Goal: Task Accomplishment & Management: Manage account settings

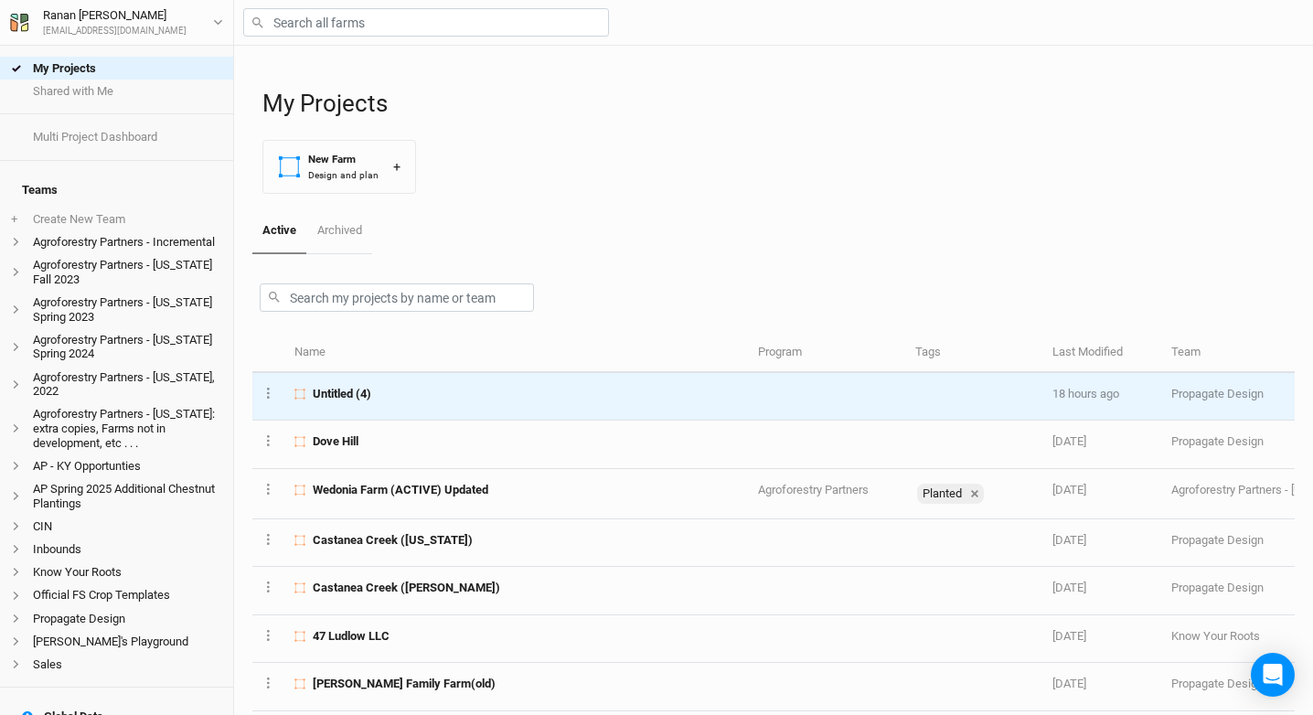
click at [399, 386] on div "Untitled (4)" at bounding box center [515, 394] width 443 height 16
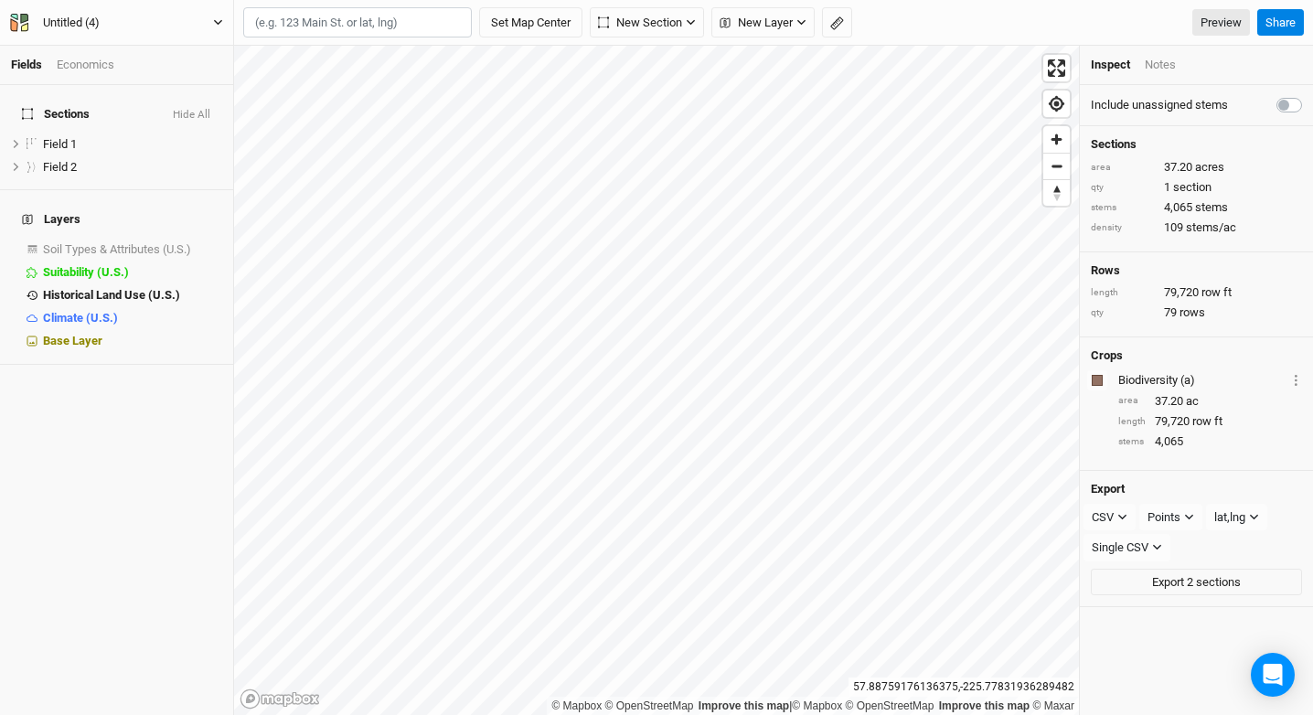
click at [90, 31] on button "Untitled (4)" at bounding box center [116, 23] width 215 height 20
click at [89, 52] on button "Back" at bounding box center [151, 51] width 144 height 24
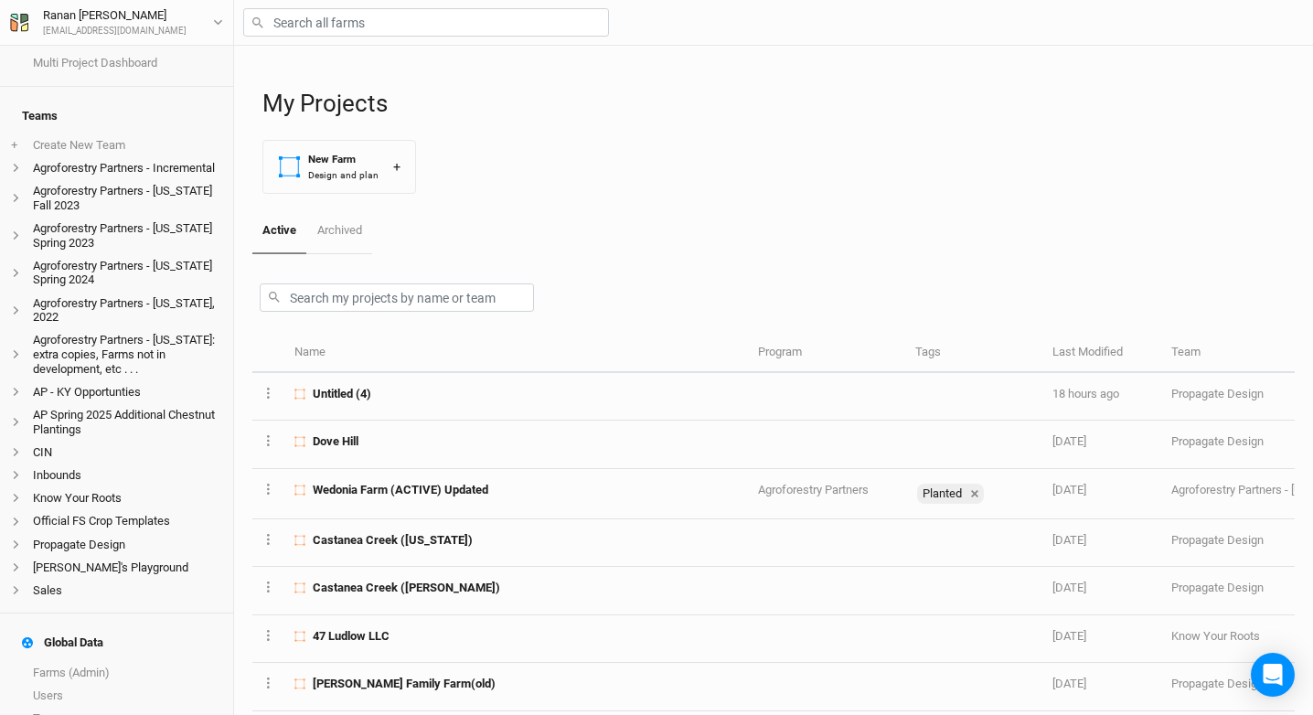
scroll to position [208, 0]
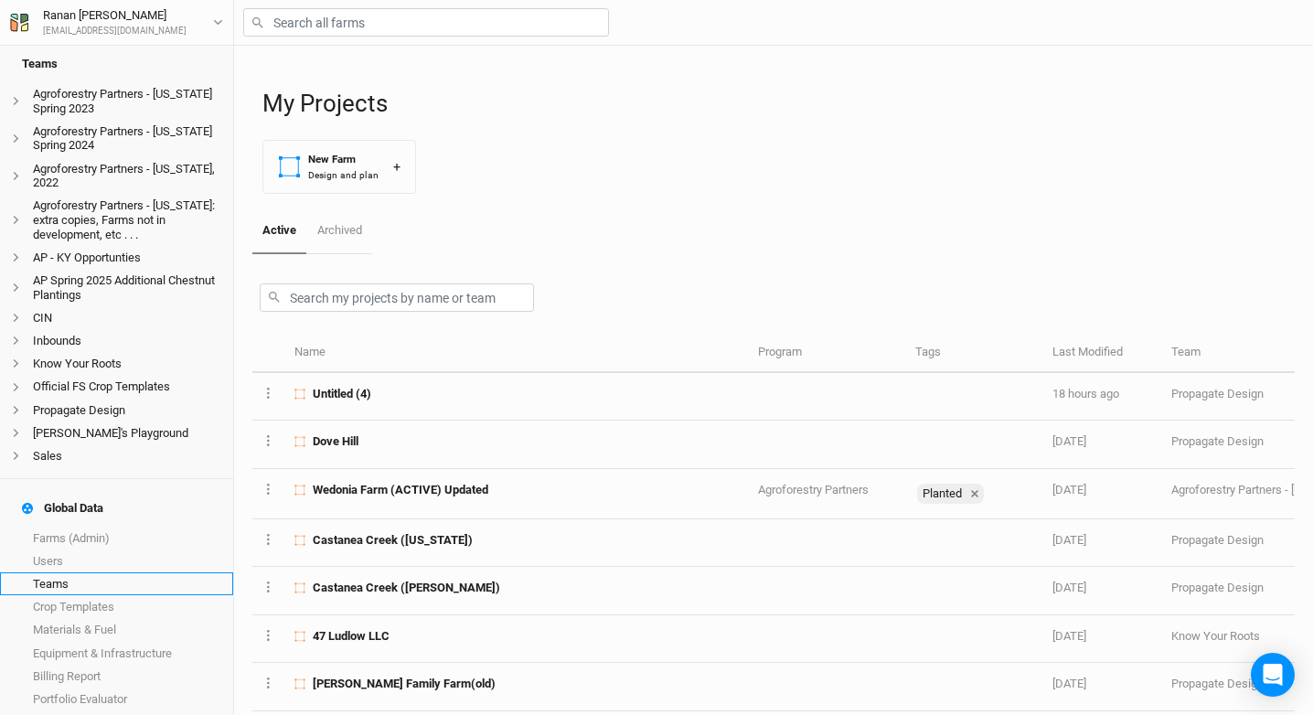
click at [95, 575] on link "Teams" at bounding box center [116, 583] width 233 height 23
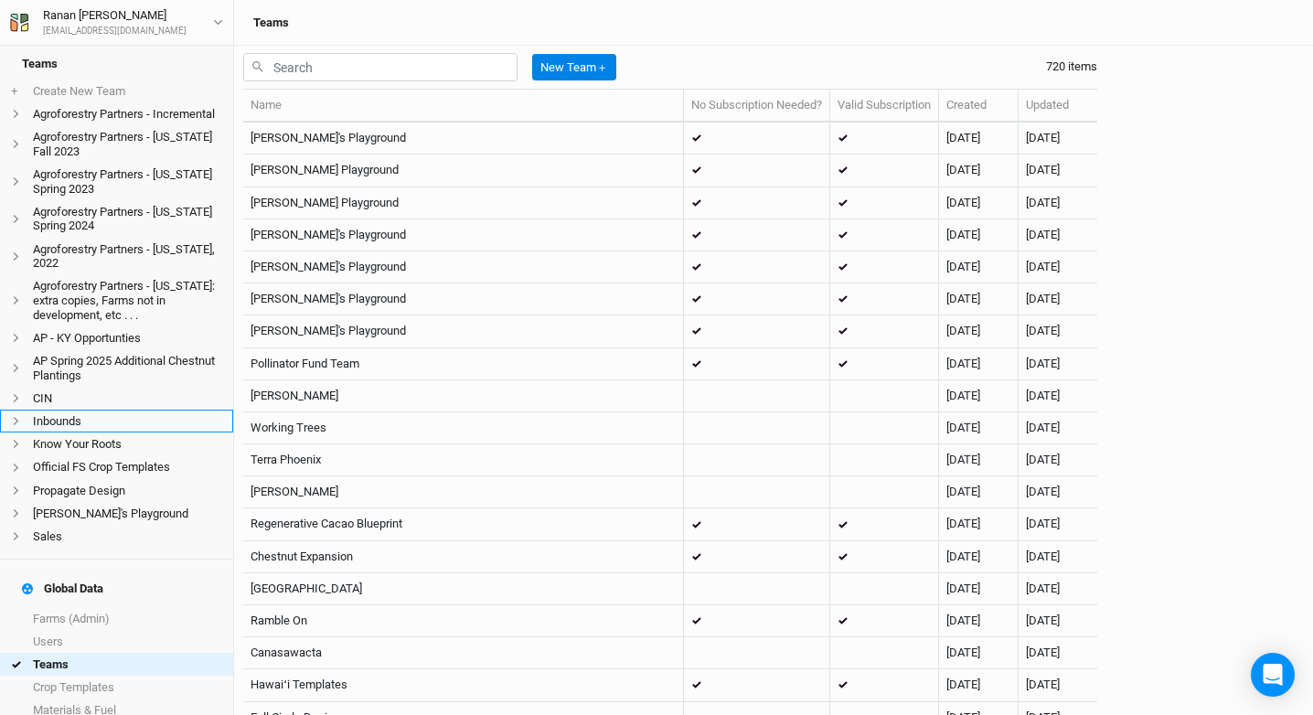
scroll to position [144, 0]
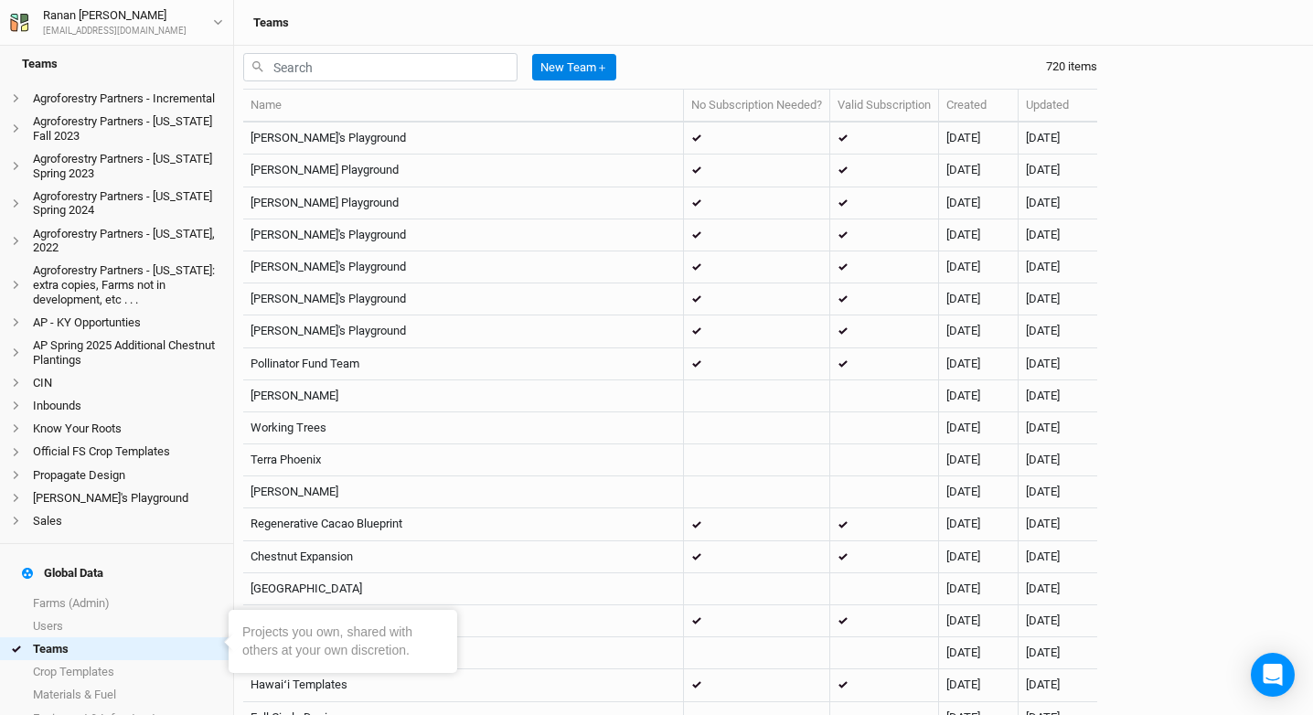
click at [96, 583] on h4 "Global Data" at bounding box center [116, 573] width 211 height 37
click at [97, 592] on link "Farms (Admin)" at bounding box center [116, 603] width 233 height 23
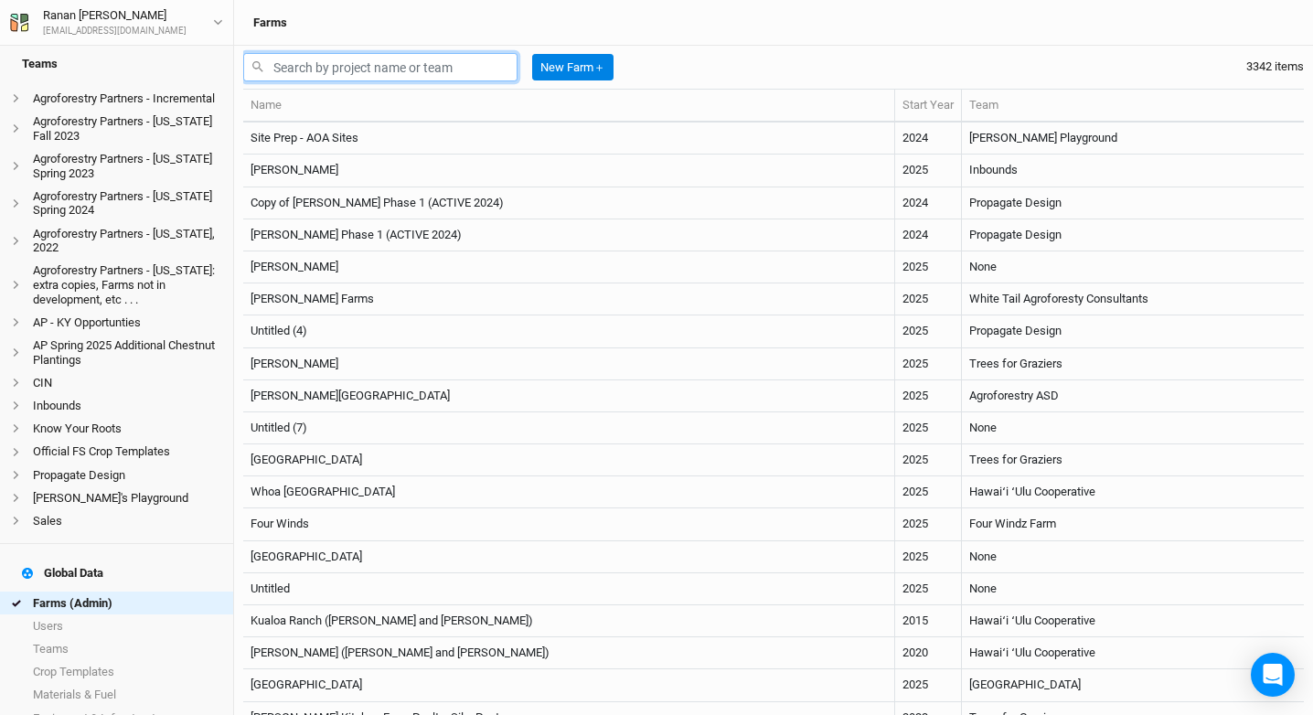
click at [480, 67] on input "text" at bounding box center [380, 67] width 274 height 28
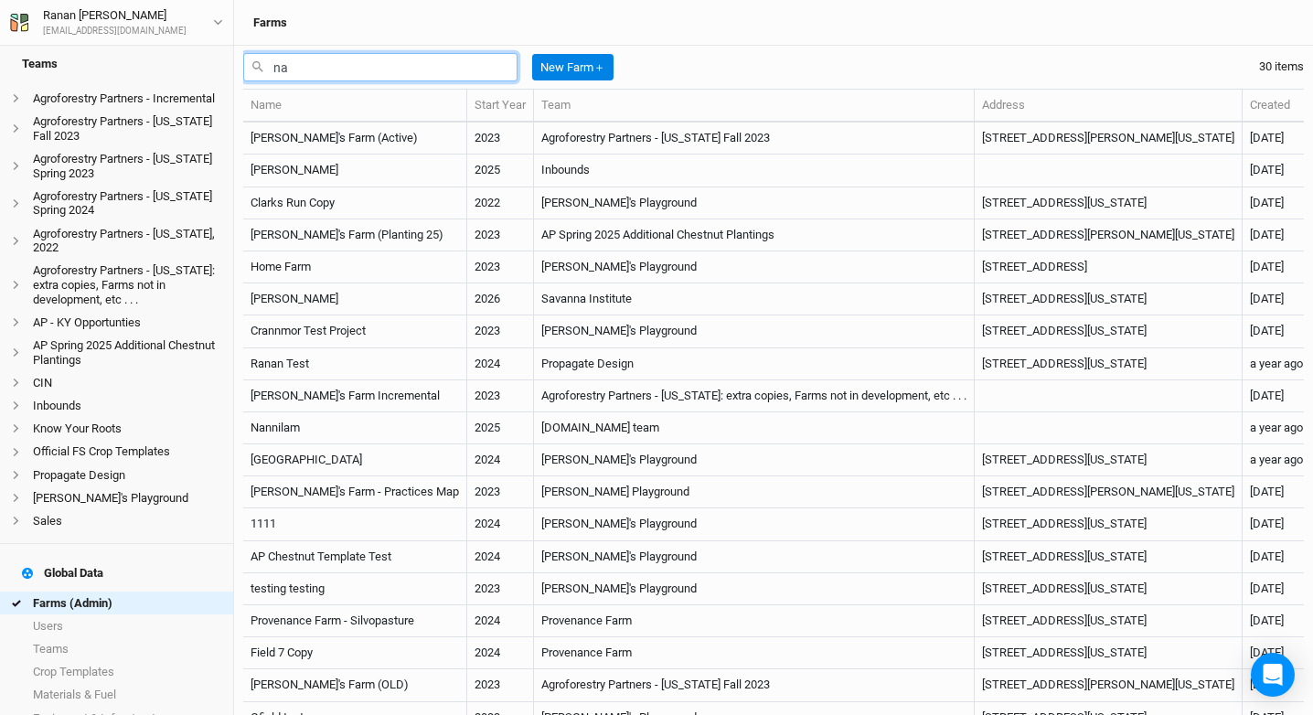
type input "n"
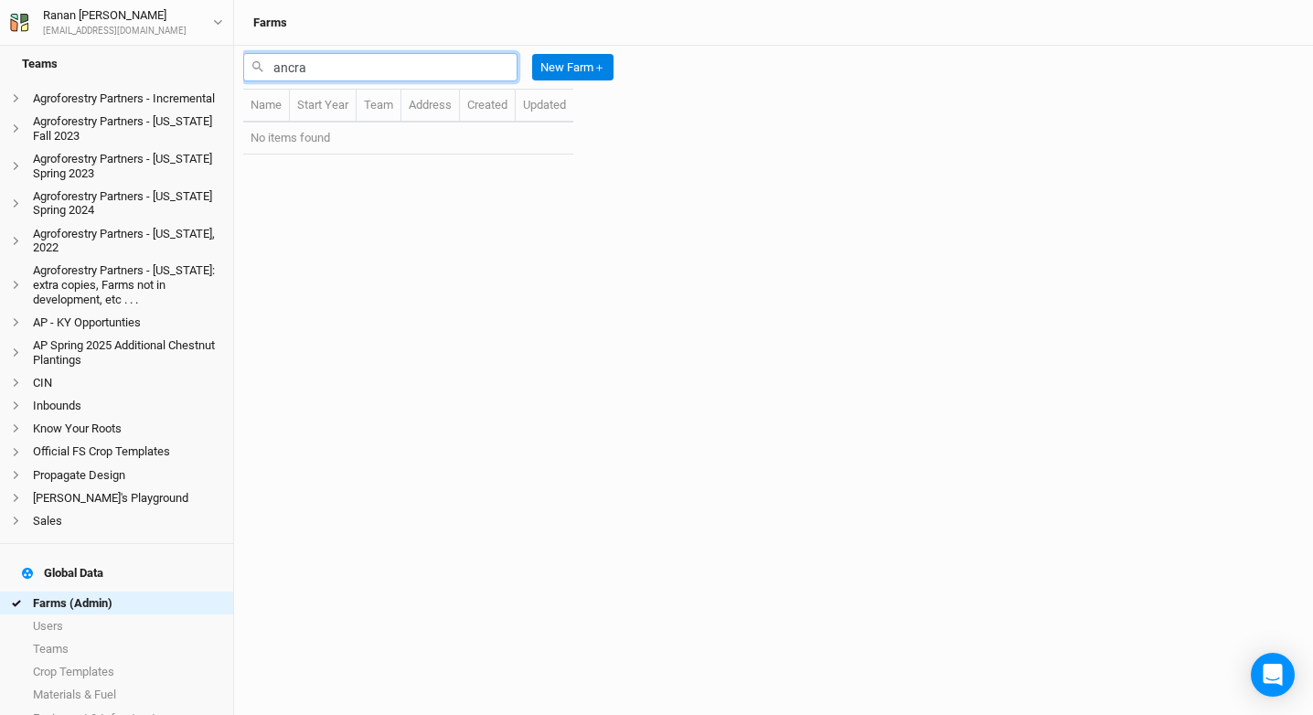
type input "ancram"
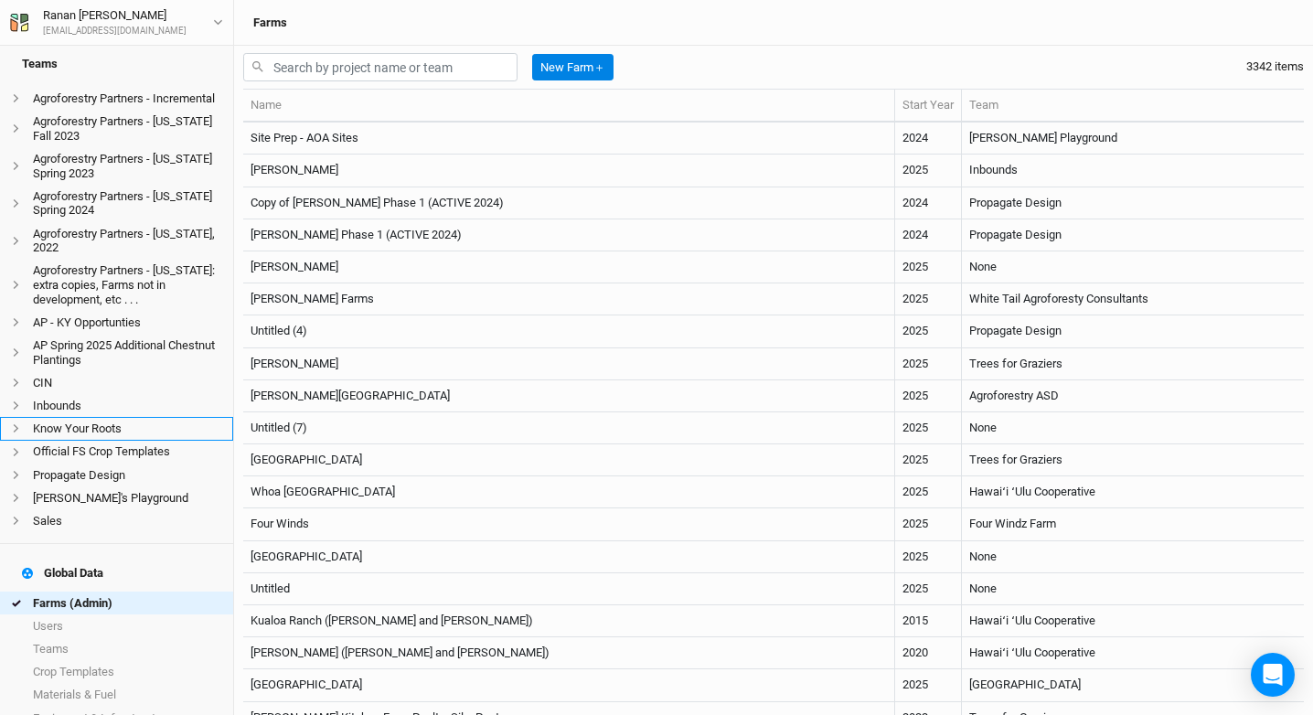
click at [94, 434] on li "Know Your Roots" at bounding box center [116, 428] width 233 height 23
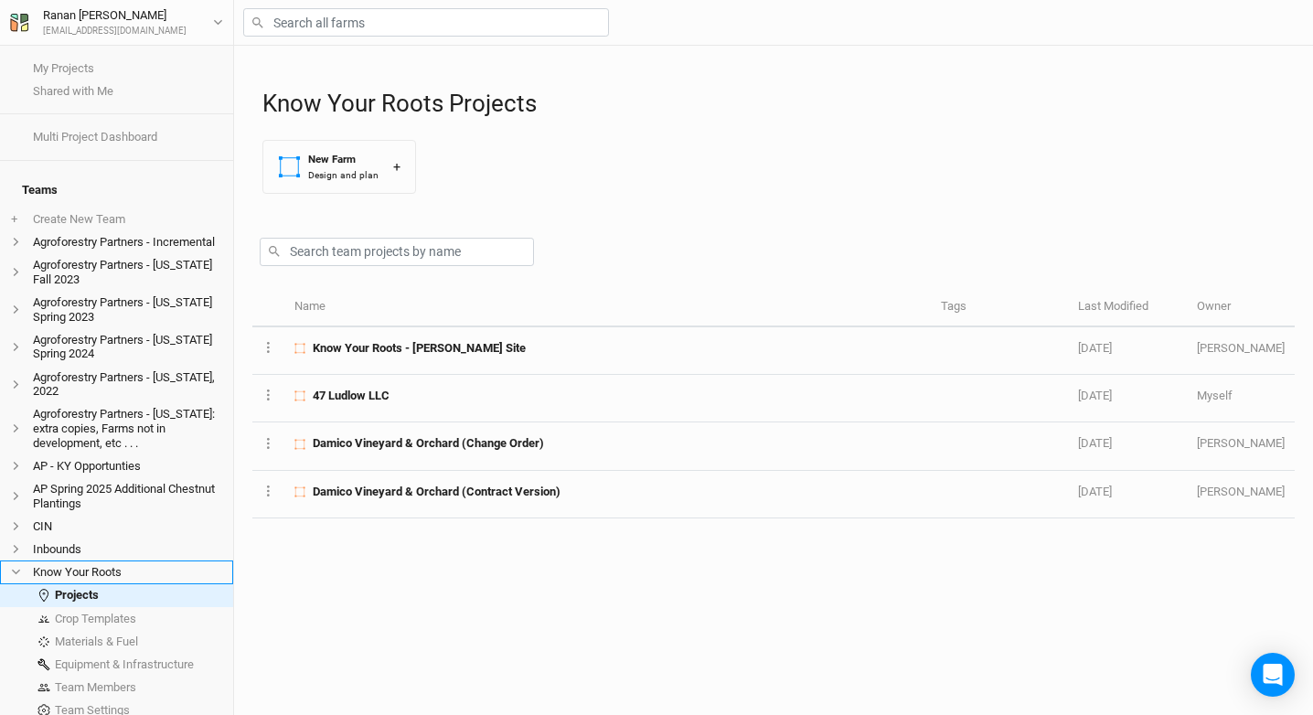
click at [27, 577] on span at bounding box center [22, 572] width 22 height 10
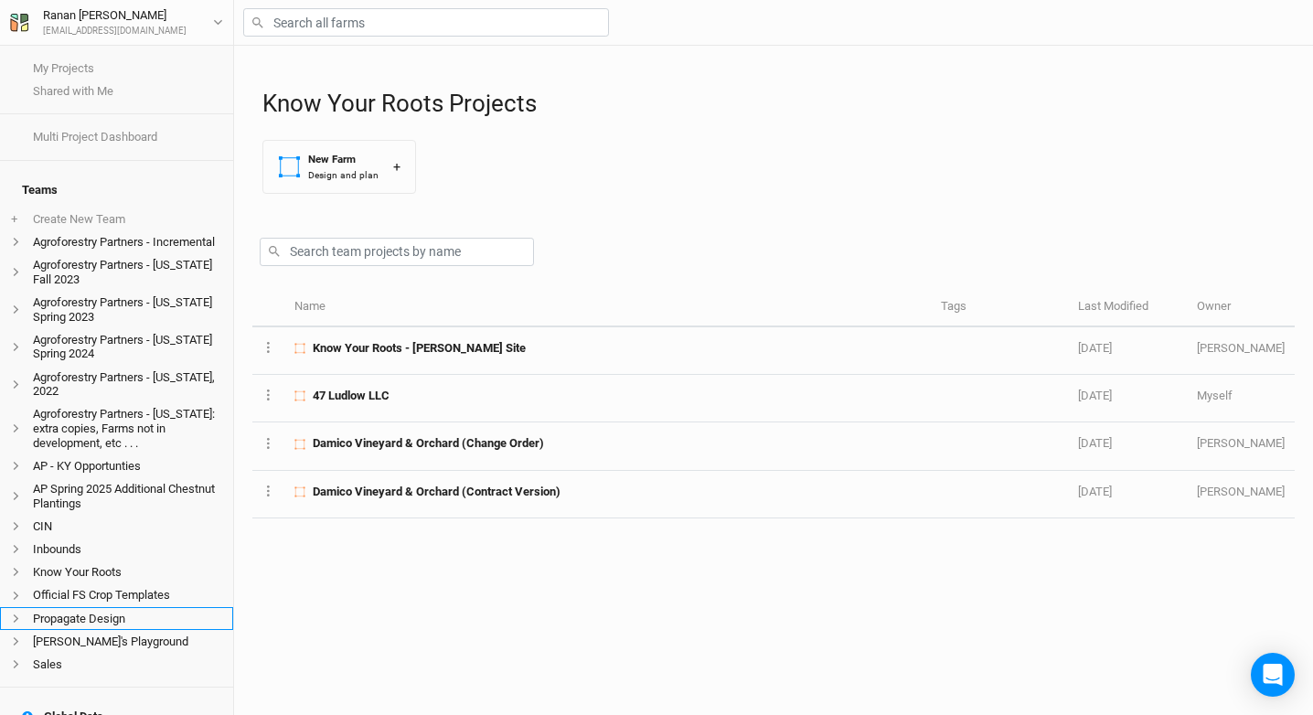
click at [123, 620] on li "Propagate Design" at bounding box center [116, 618] width 233 height 23
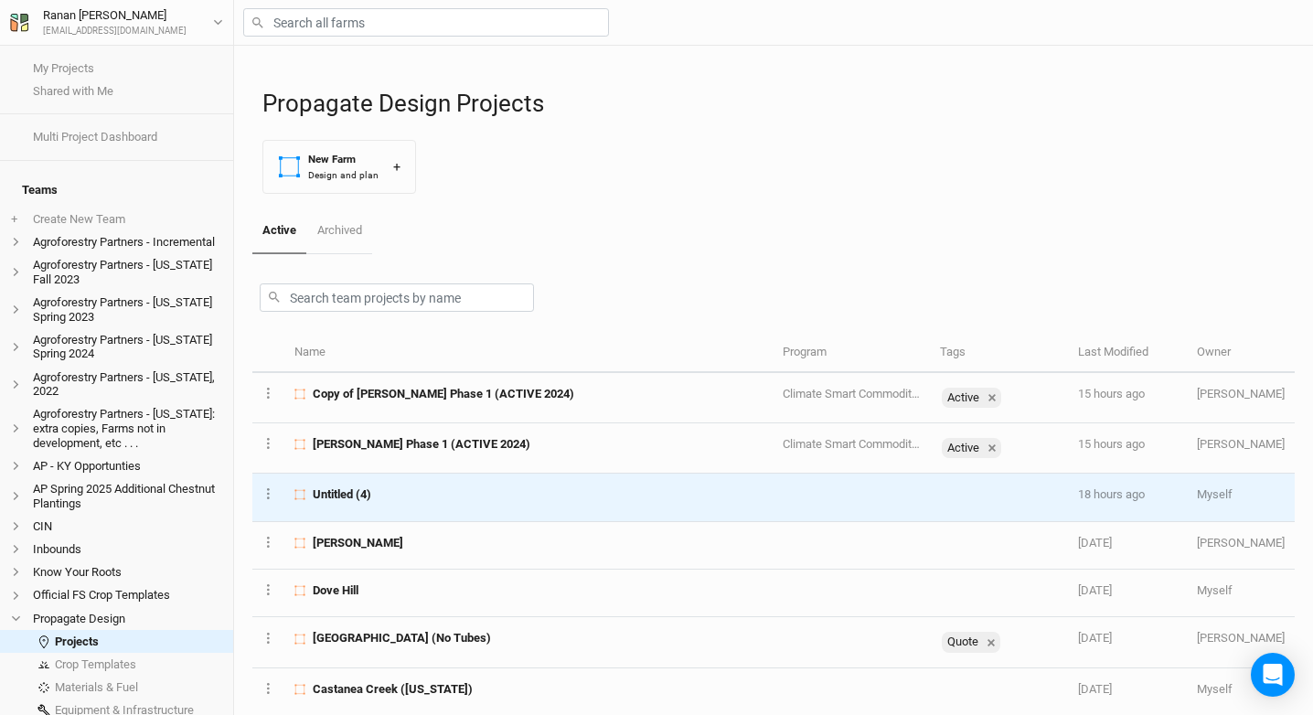
click at [349, 498] on span "Untitled (4)" at bounding box center [342, 494] width 59 height 16
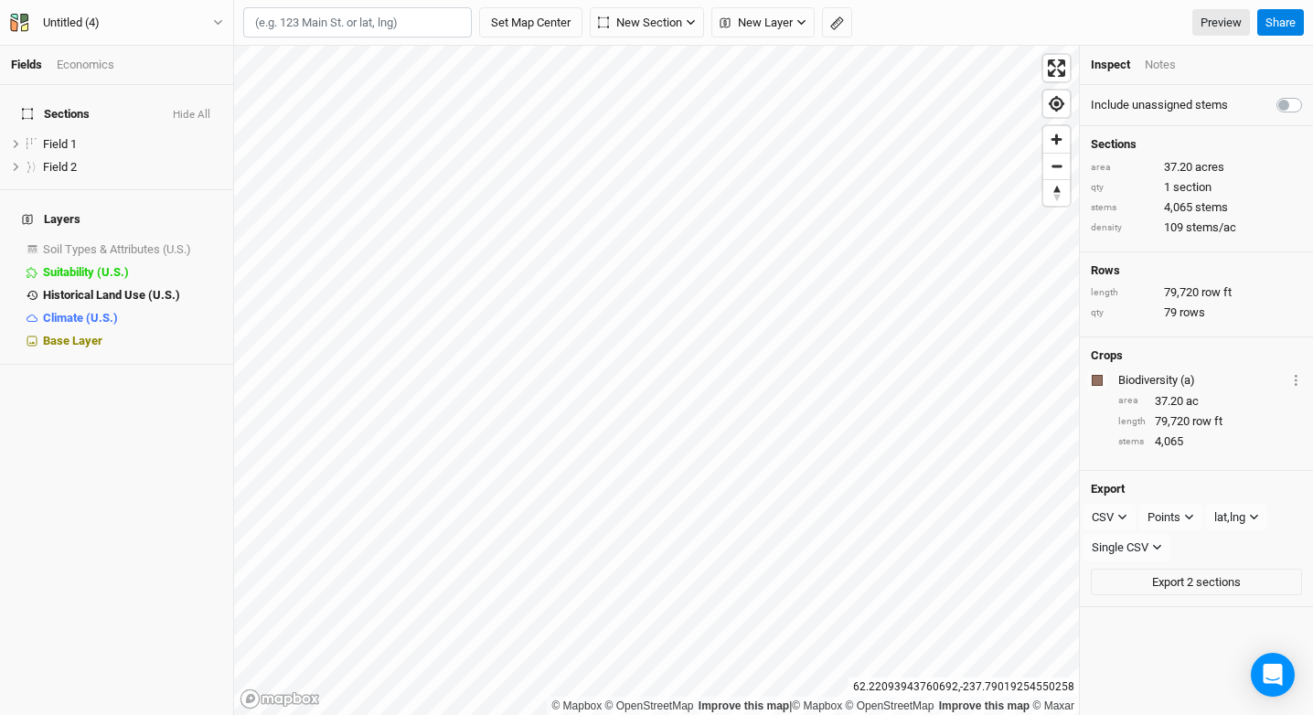
click at [309, 20] on input "text" at bounding box center [357, 22] width 229 height 31
paste input "[STREET_ADDRESS][PERSON_NAME]"
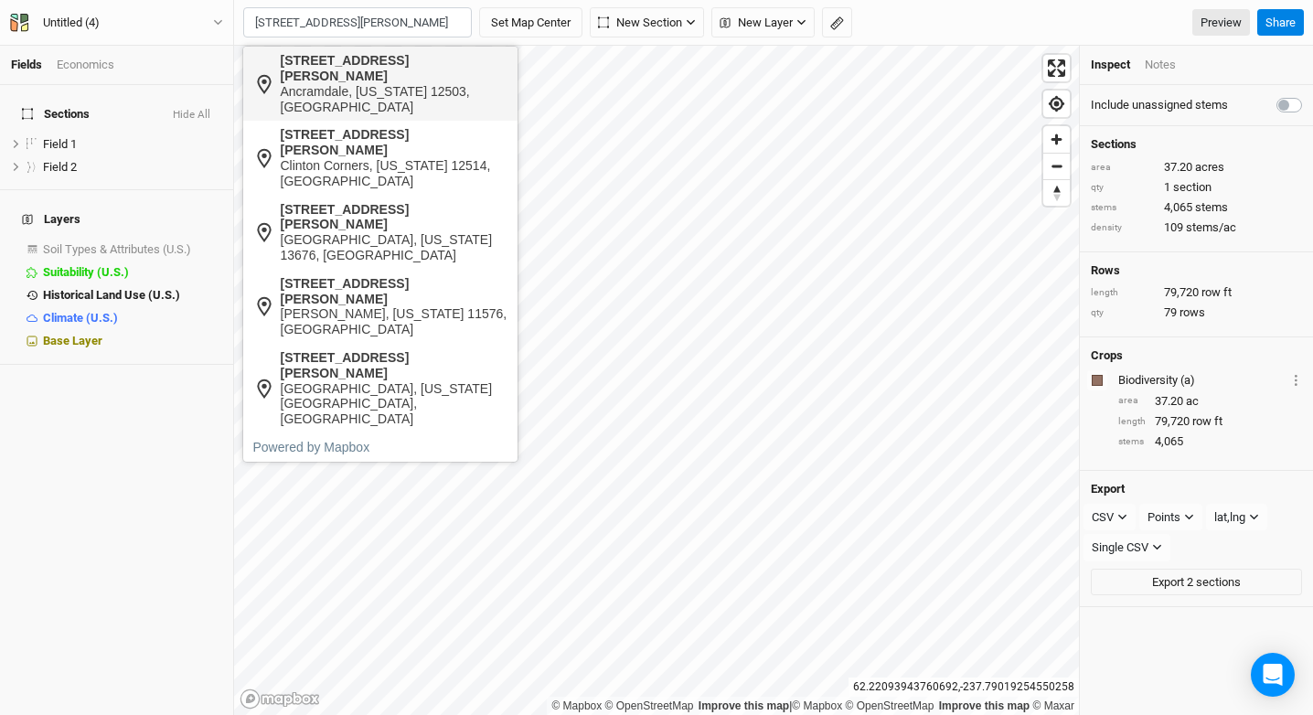
click at [376, 87] on div "Ancramdale, [US_STATE] 12503, [GEOGRAPHIC_DATA]" at bounding box center [395, 99] width 228 height 31
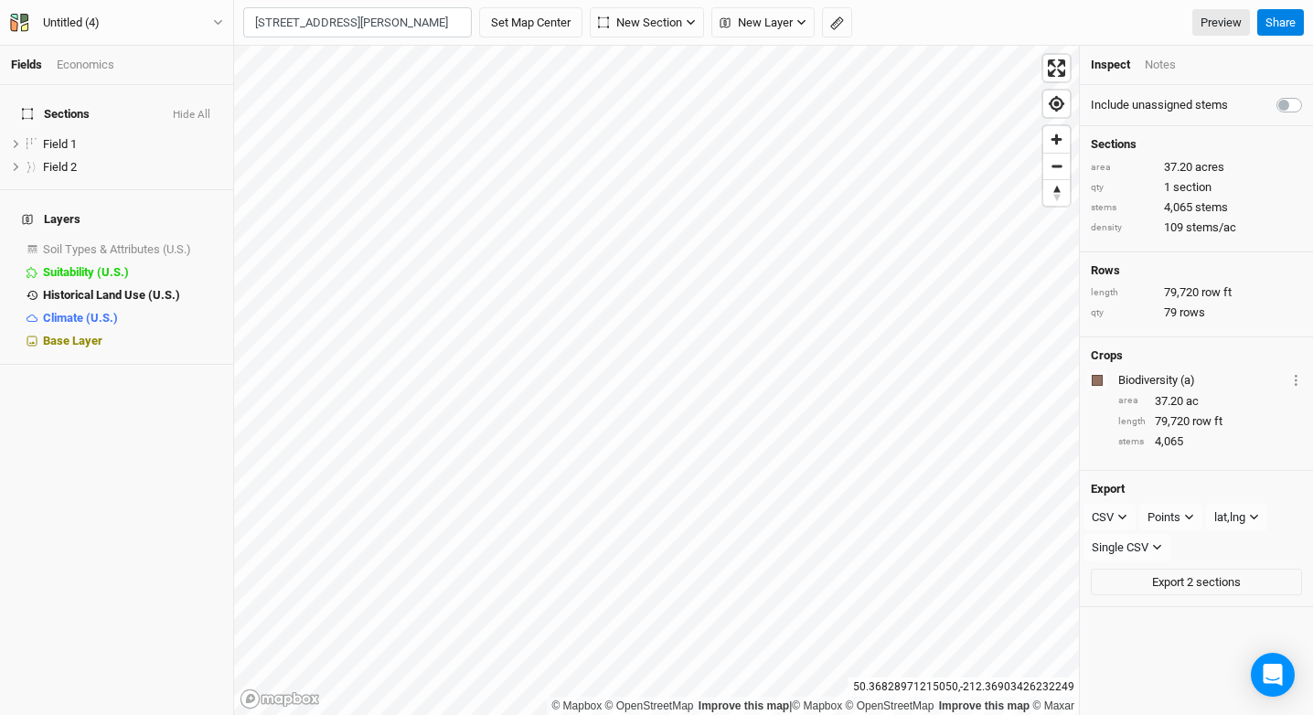
type input "[STREET_ADDRESS][PERSON_NAME][US_STATE]"
click at [526, 20] on button "Set Map Center" at bounding box center [530, 22] width 103 height 31
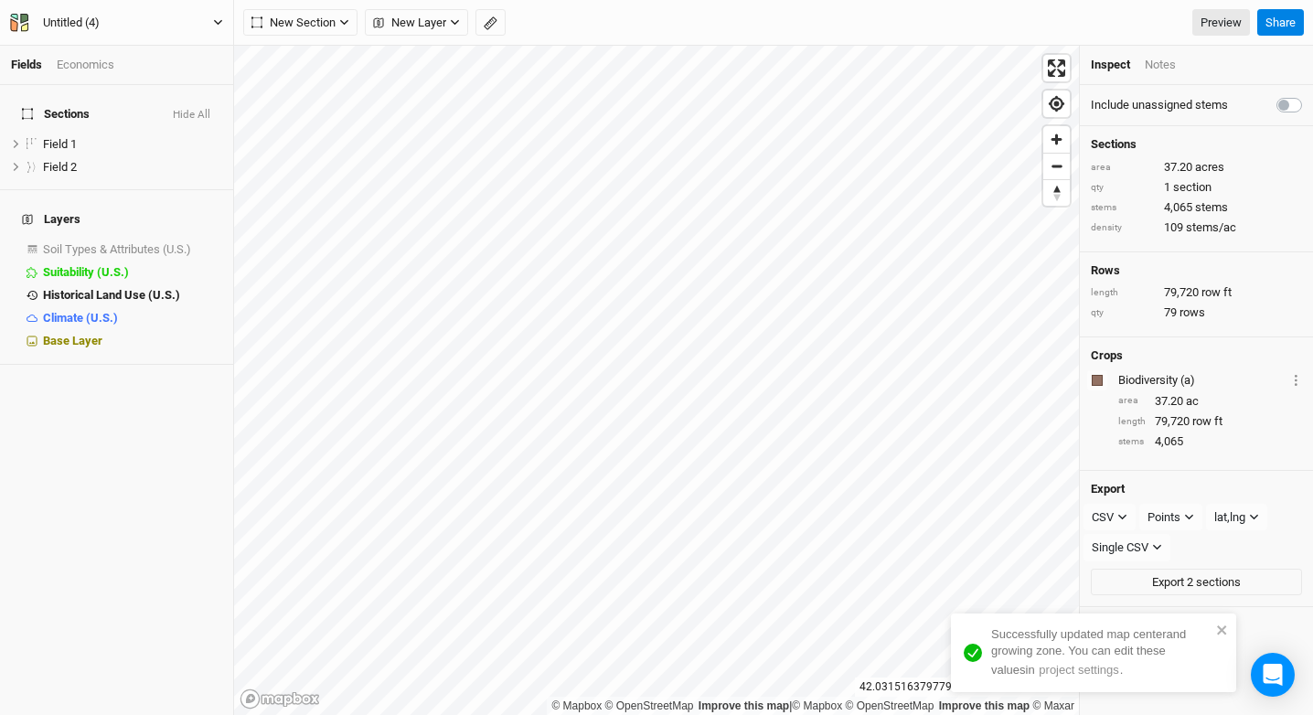
click at [113, 16] on div "Untitled (4)" at bounding box center [71, 23] width 86 height 18
click at [134, 69] on button "Project Settings" at bounding box center [151, 75] width 144 height 24
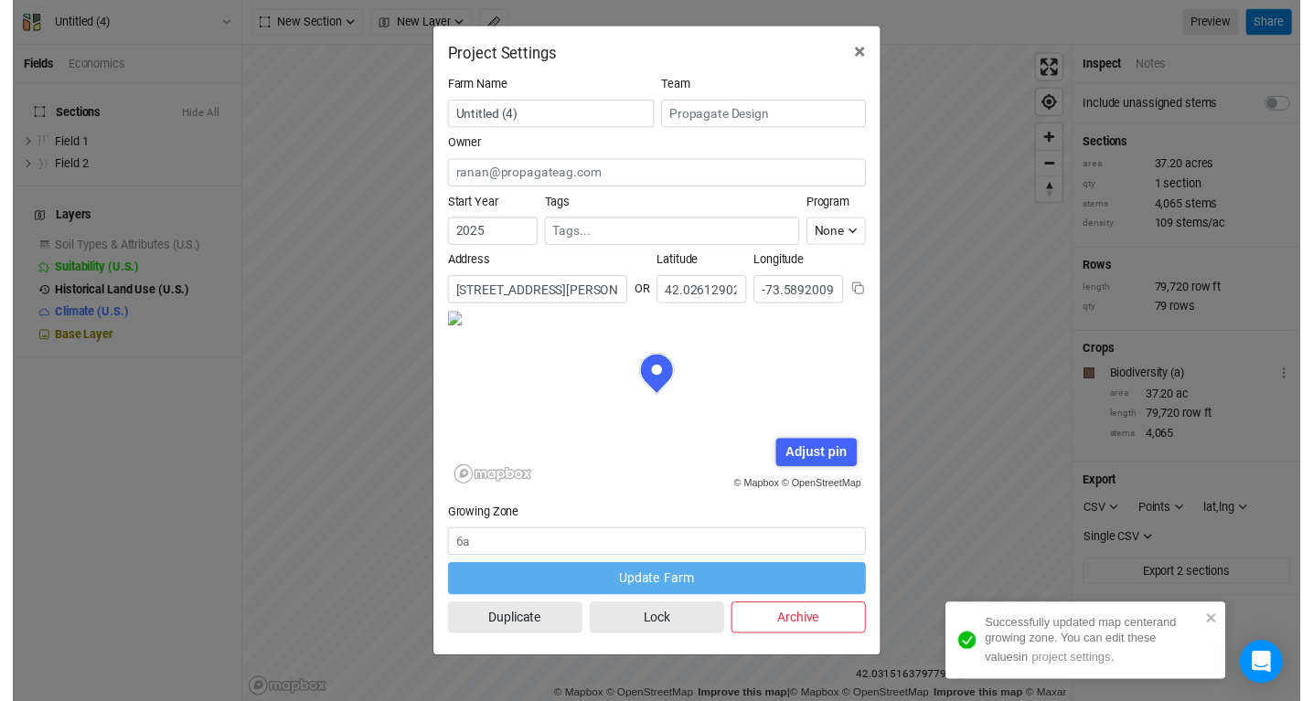
scroll to position [91, 213]
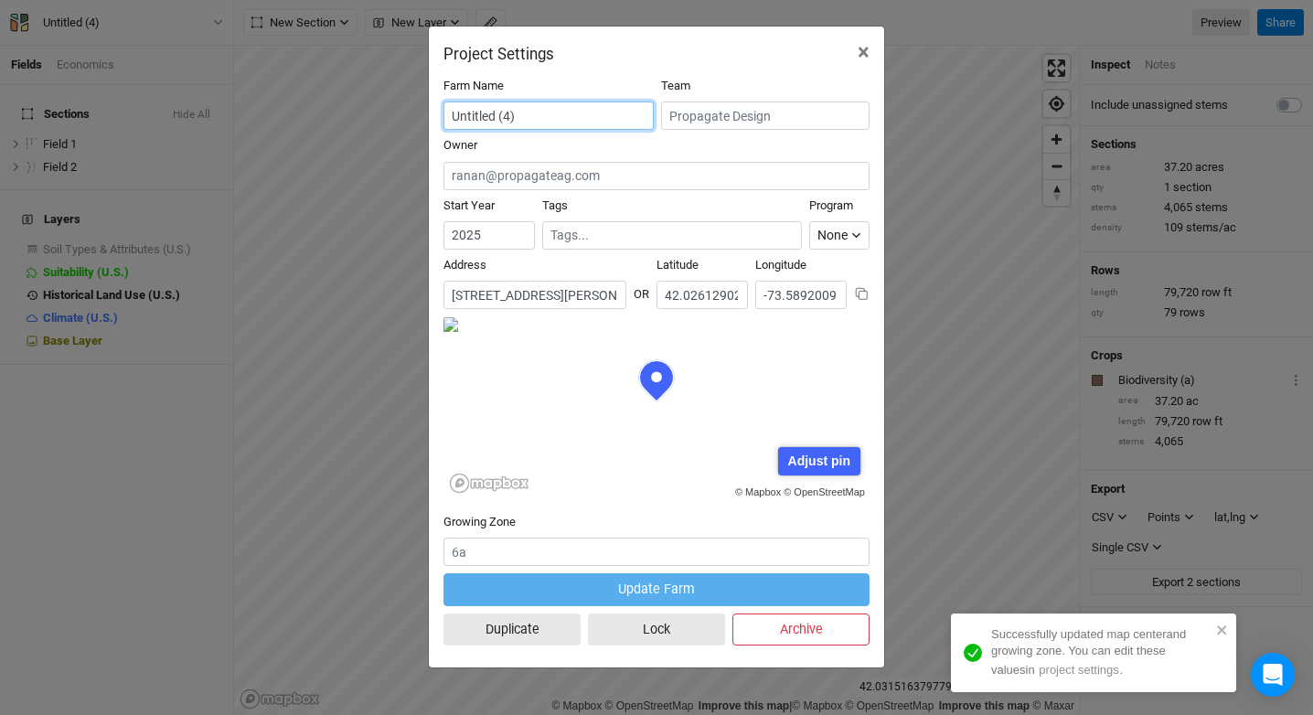
click at [468, 118] on input "Untitled (4)" at bounding box center [548, 115] width 210 height 28
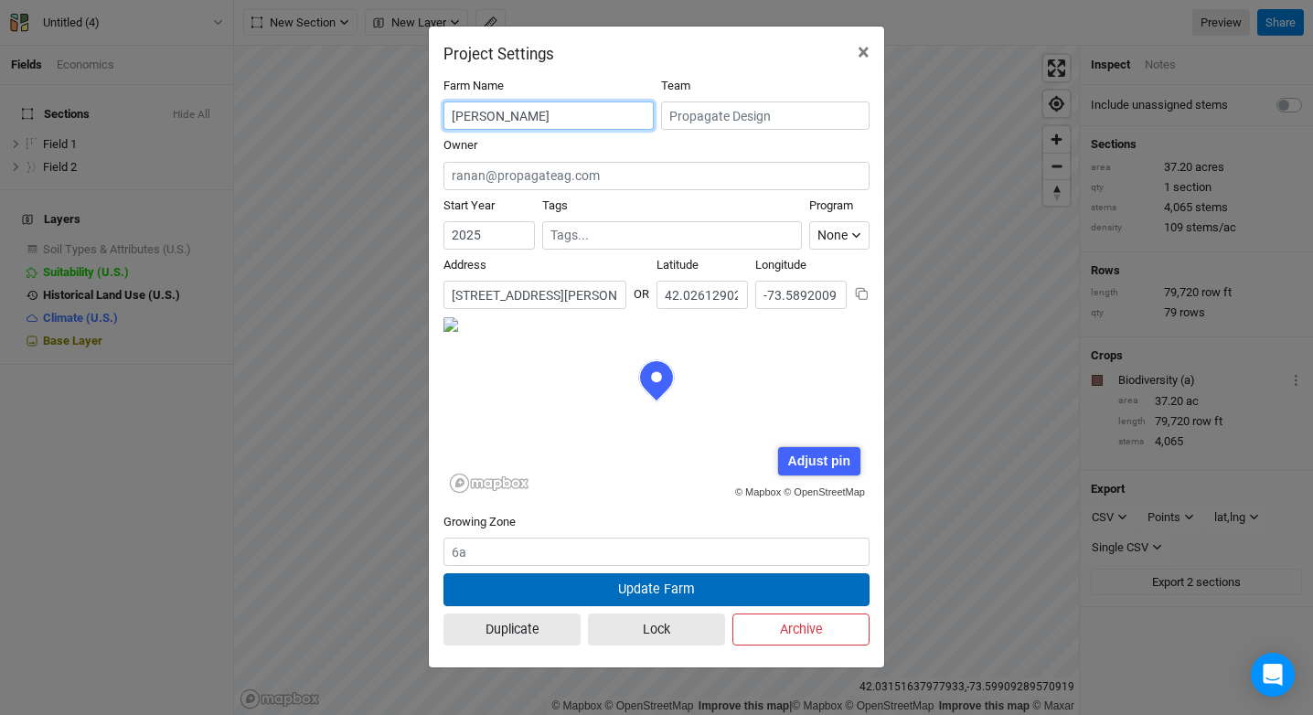
type input "[PERSON_NAME]"
click at [661, 584] on button "Update Farm" at bounding box center [656, 589] width 426 height 32
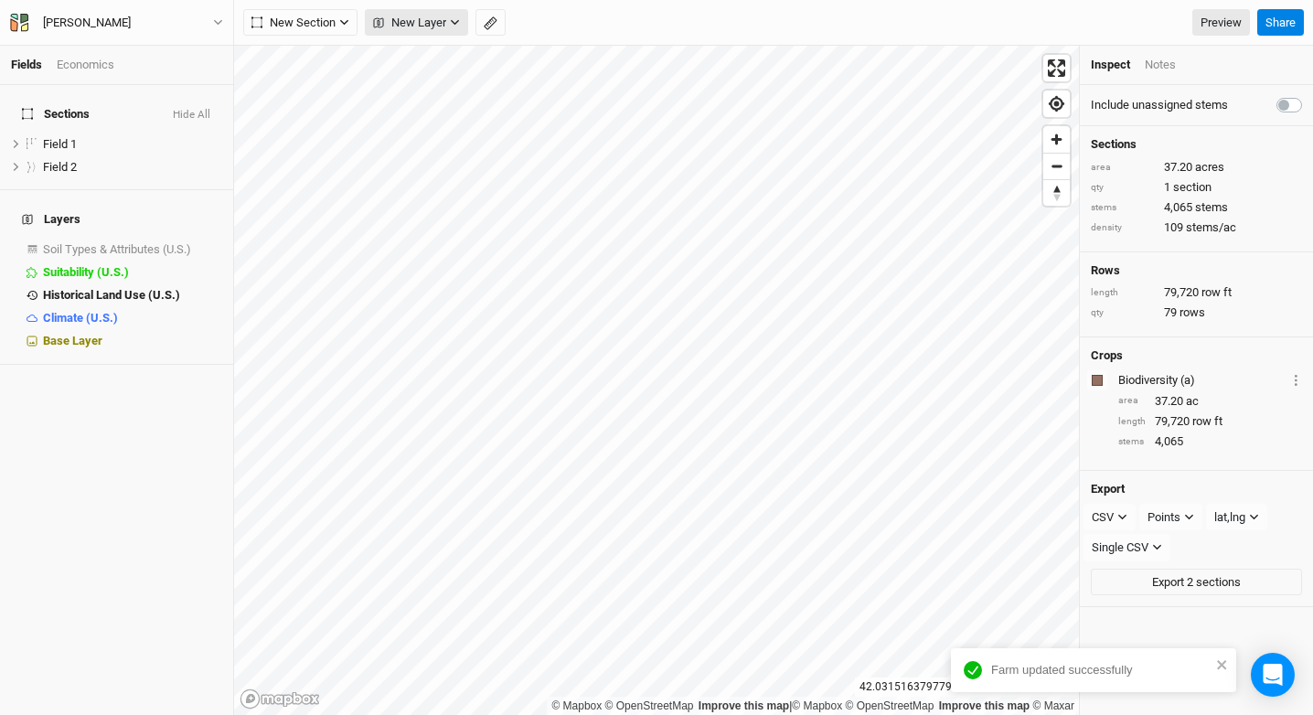
click at [438, 24] on span "New Layer" at bounding box center [409, 23] width 73 height 18
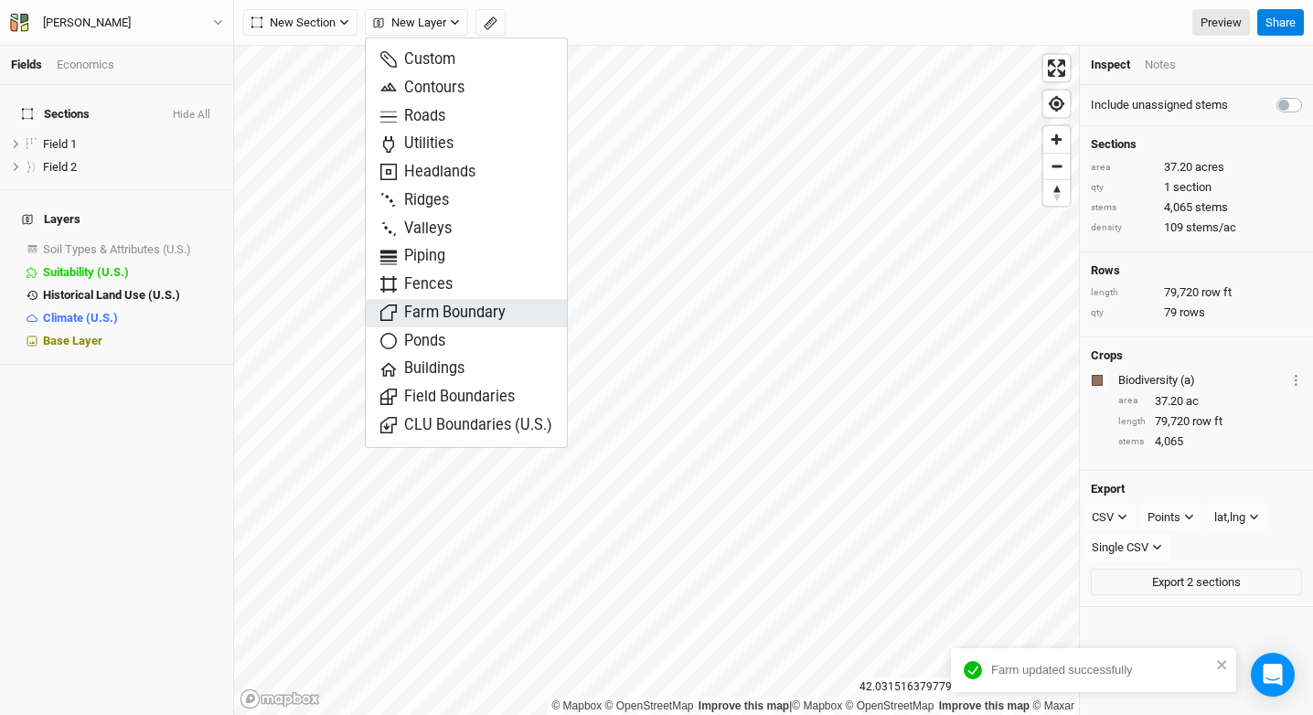
click at [472, 308] on span "Farm Boundary" at bounding box center [442, 313] width 125 height 21
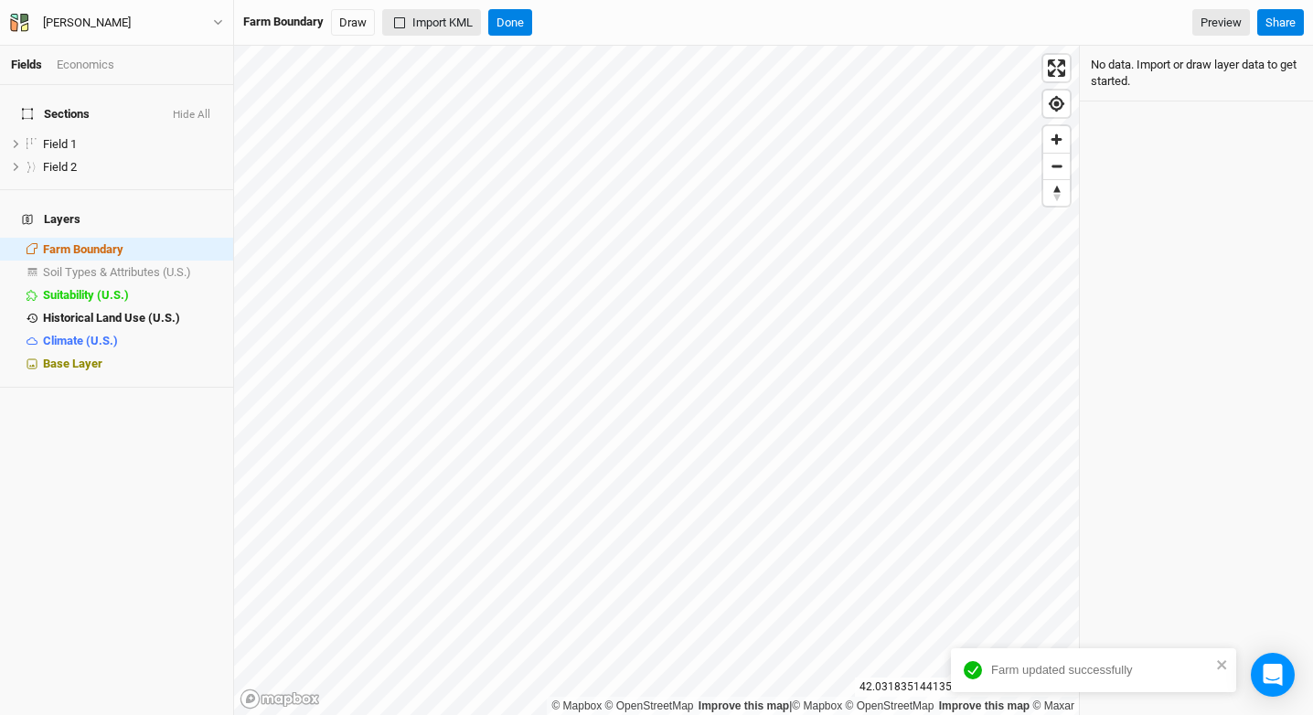
click at [445, 24] on button "Import KML" at bounding box center [431, 22] width 99 height 27
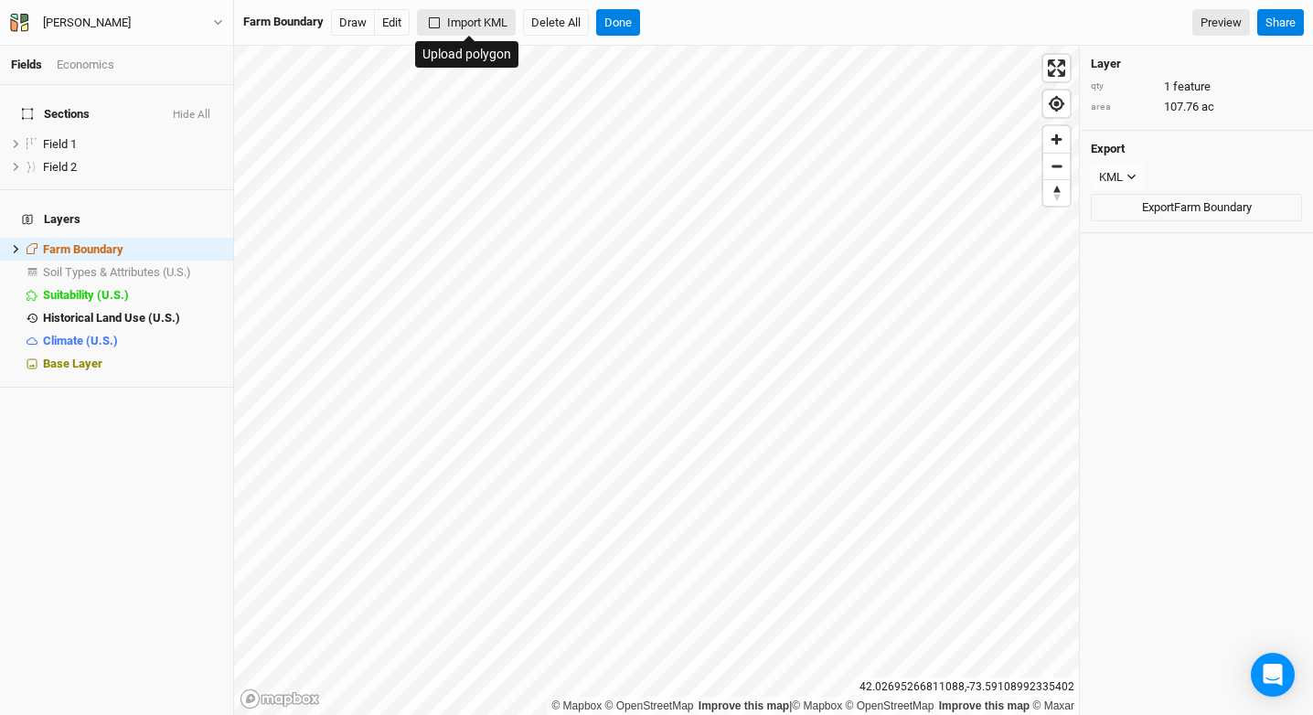
click at [480, 25] on button "Import KML" at bounding box center [466, 22] width 99 height 27
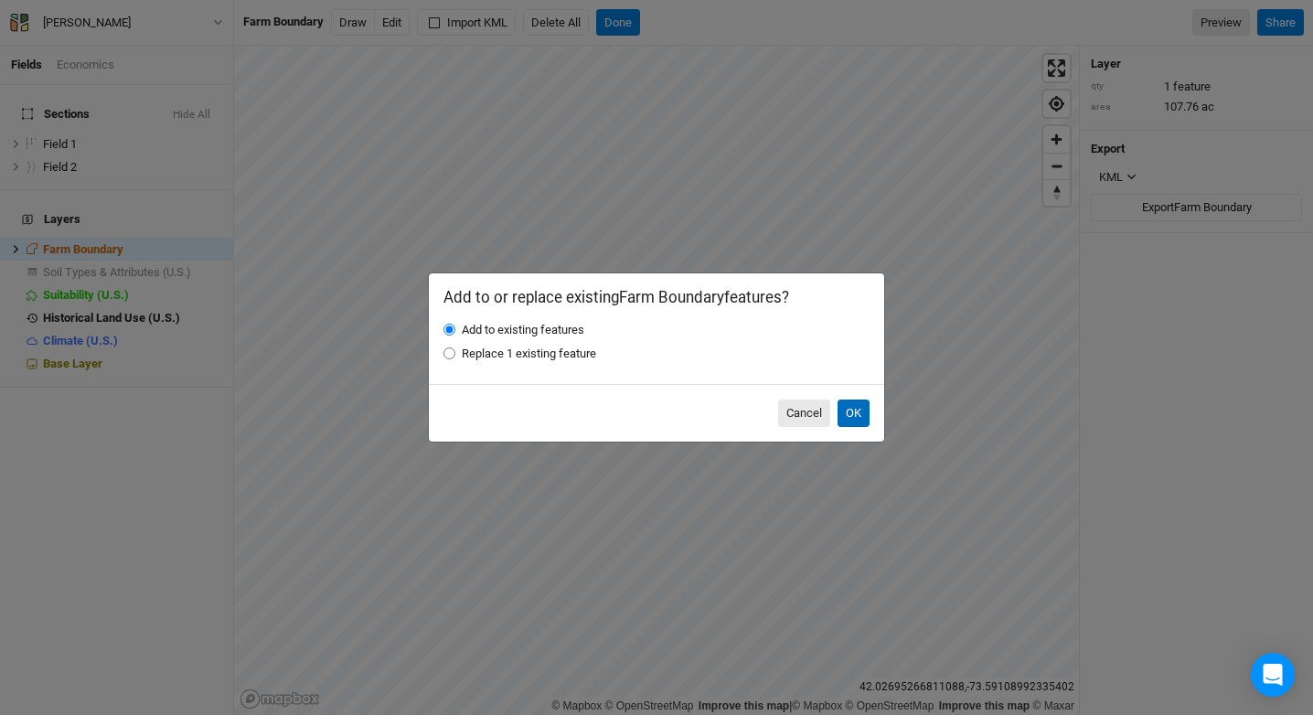
click at [867, 417] on button "OK" at bounding box center [854, 413] width 32 height 27
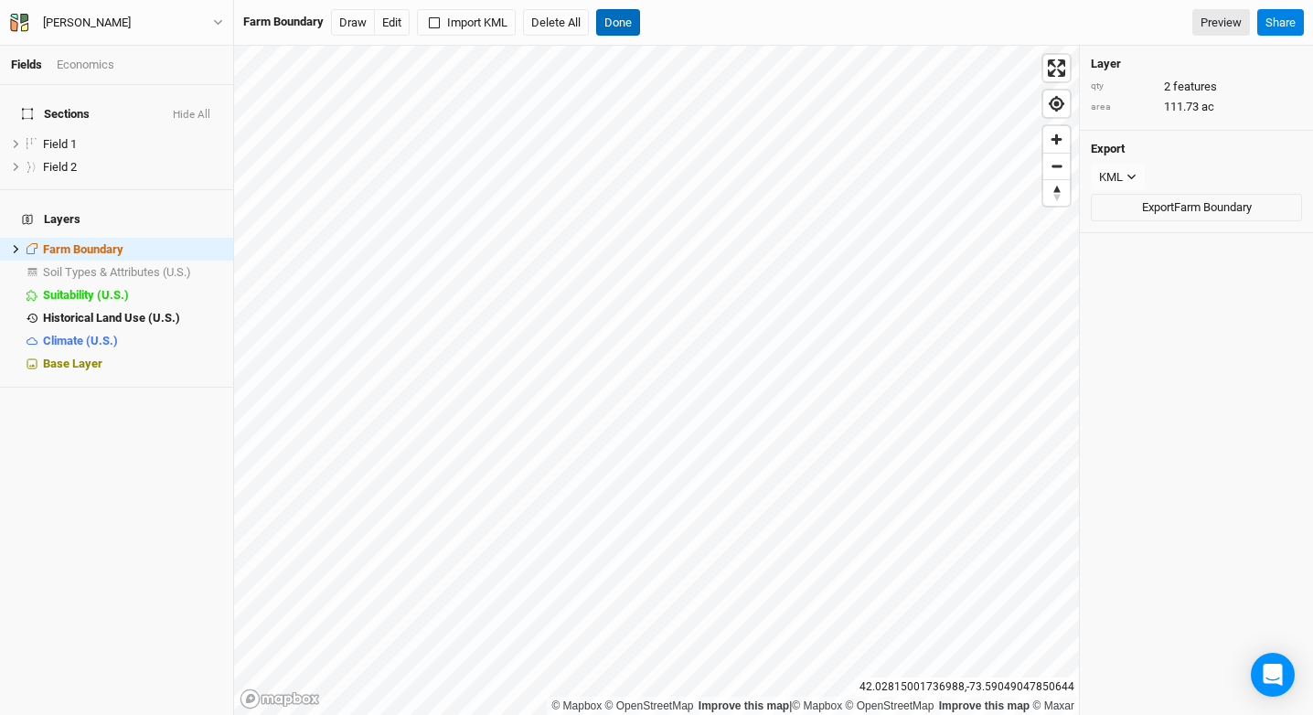
click at [612, 23] on button "Done" at bounding box center [618, 22] width 44 height 27
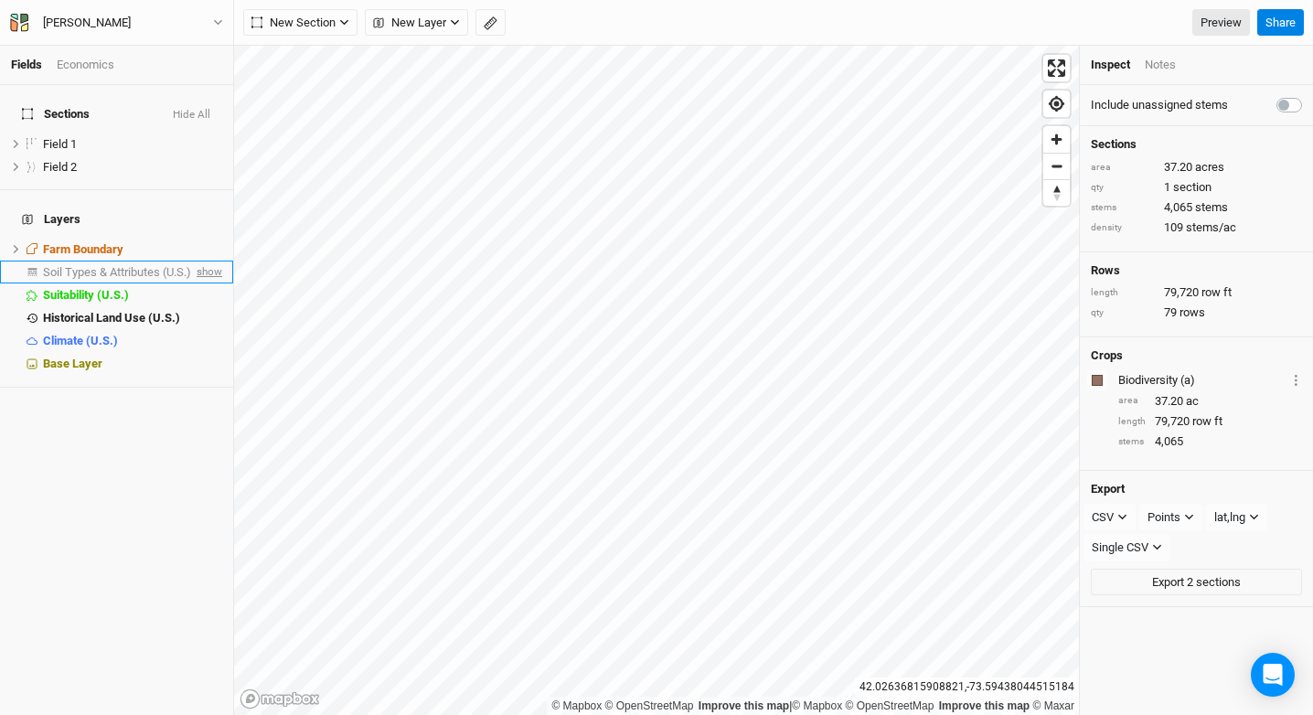
click at [193, 261] on span "show" at bounding box center [207, 272] width 29 height 23
click at [123, 261] on li "Soil Types & Attributes (U.S.) hide" at bounding box center [116, 272] width 233 height 23
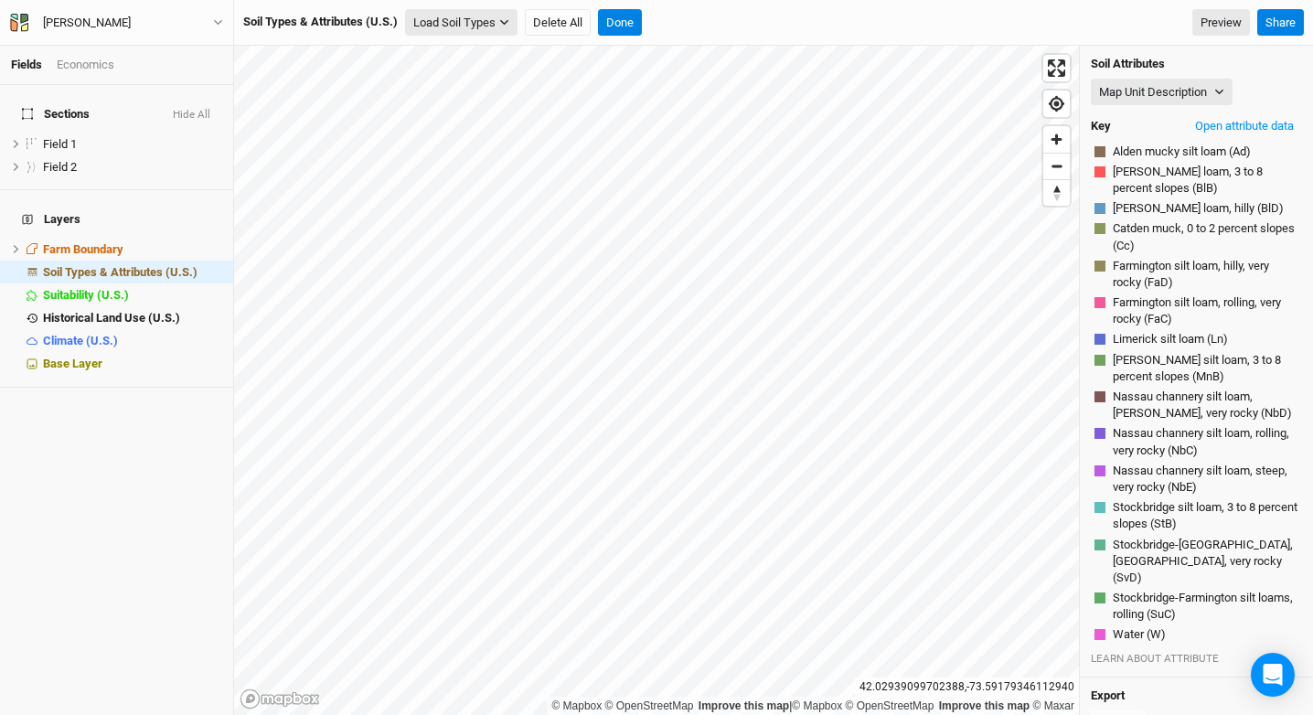
click at [499, 29] on button "Load Soil Types" at bounding box center [461, 22] width 112 height 27
click at [498, 50] on button "Load for Farm Boundary" at bounding box center [483, 54] width 153 height 24
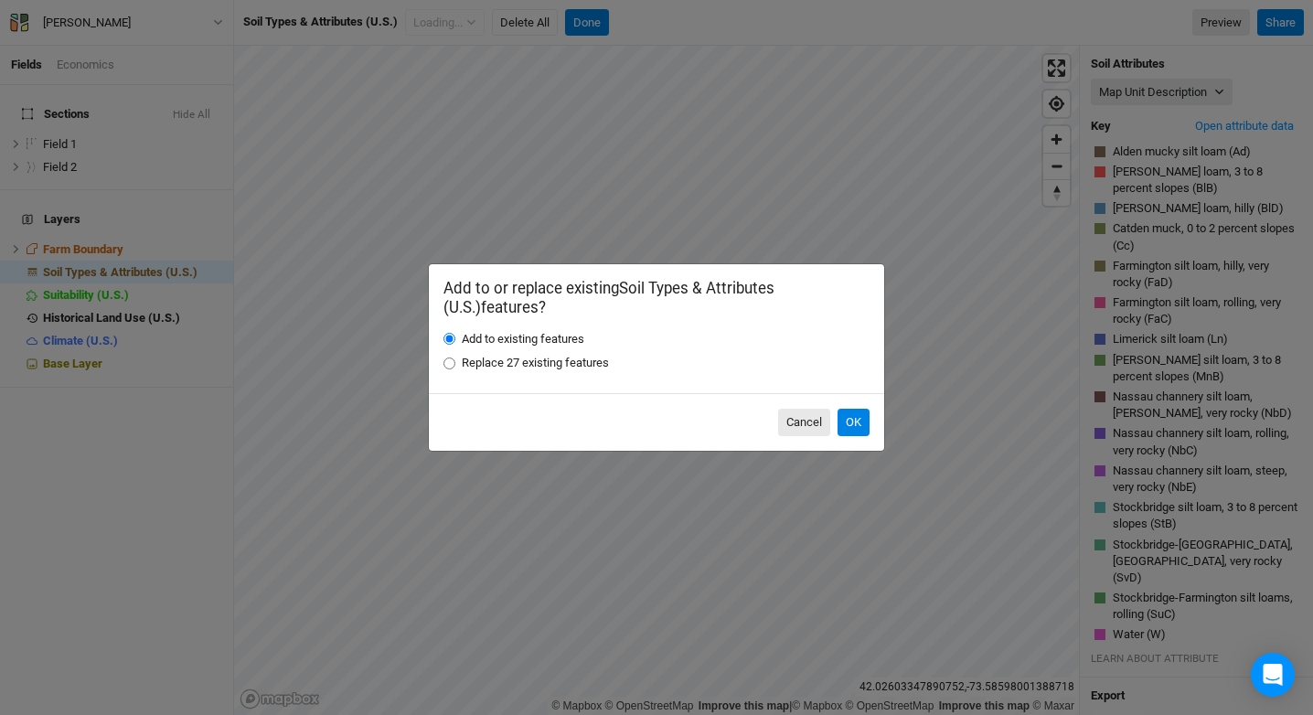
click at [582, 365] on label "Replace 27 existing features" at bounding box center [535, 363] width 147 height 16
click at [455, 365] on input "Replace 27 existing features" at bounding box center [449, 364] width 12 height 12
radio input "true"
click at [860, 414] on button "OK" at bounding box center [854, 422] width 32 height 27
radio input "true"
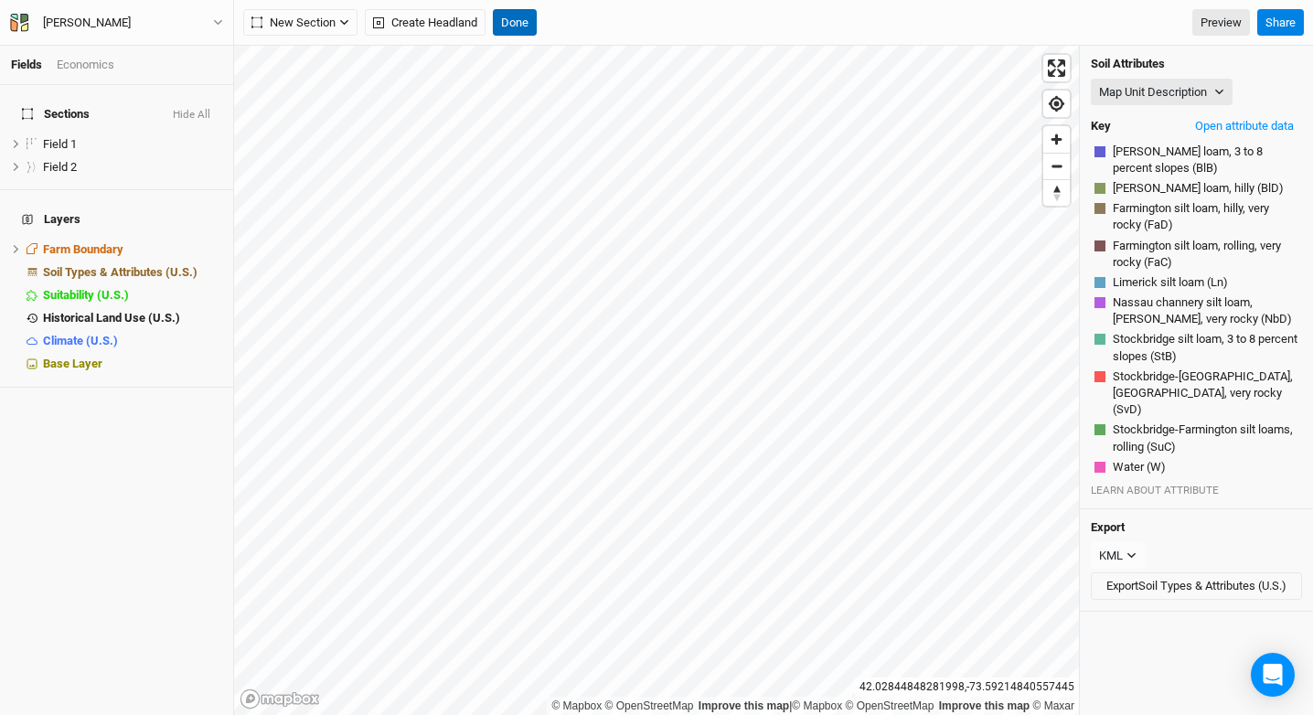
click at [507, 14] on button "Done" at bounding box center [515, 22] width 44 height 27
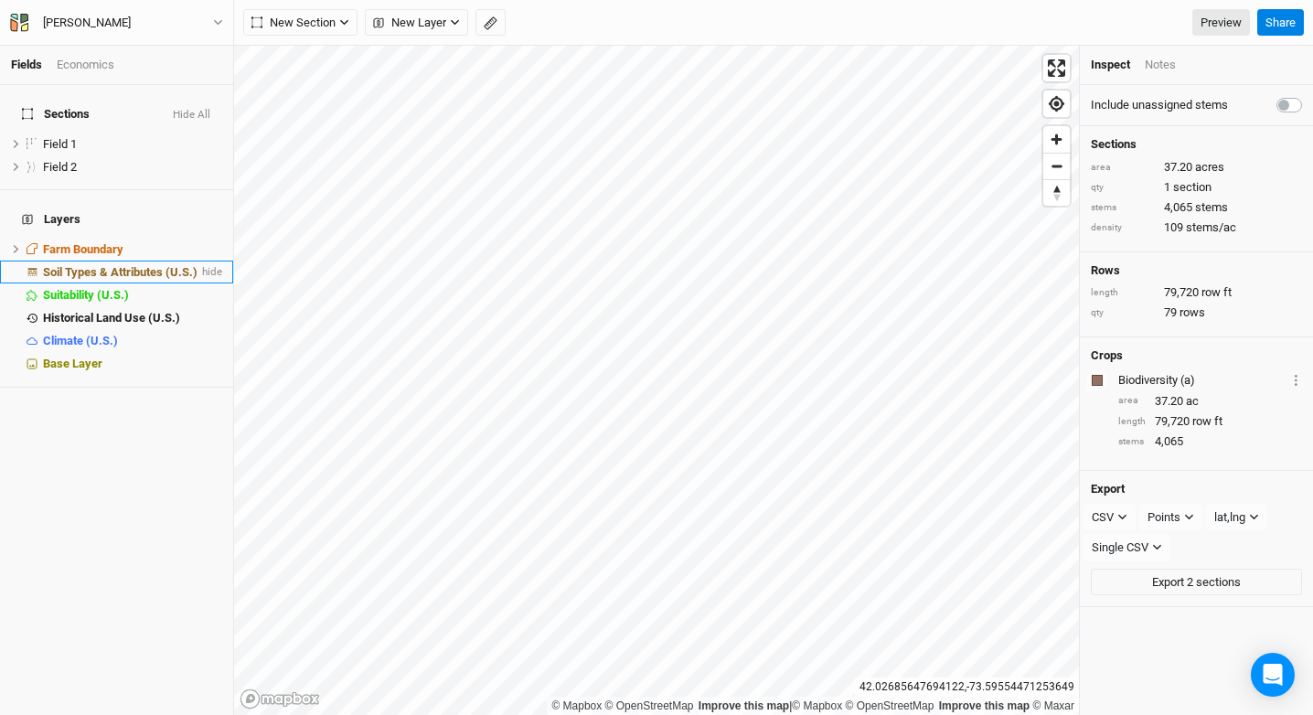
click at [146, 265] on span "Soil Types & Attributes (U.S.)" at bounding box center [120, 272] width 155 height 14
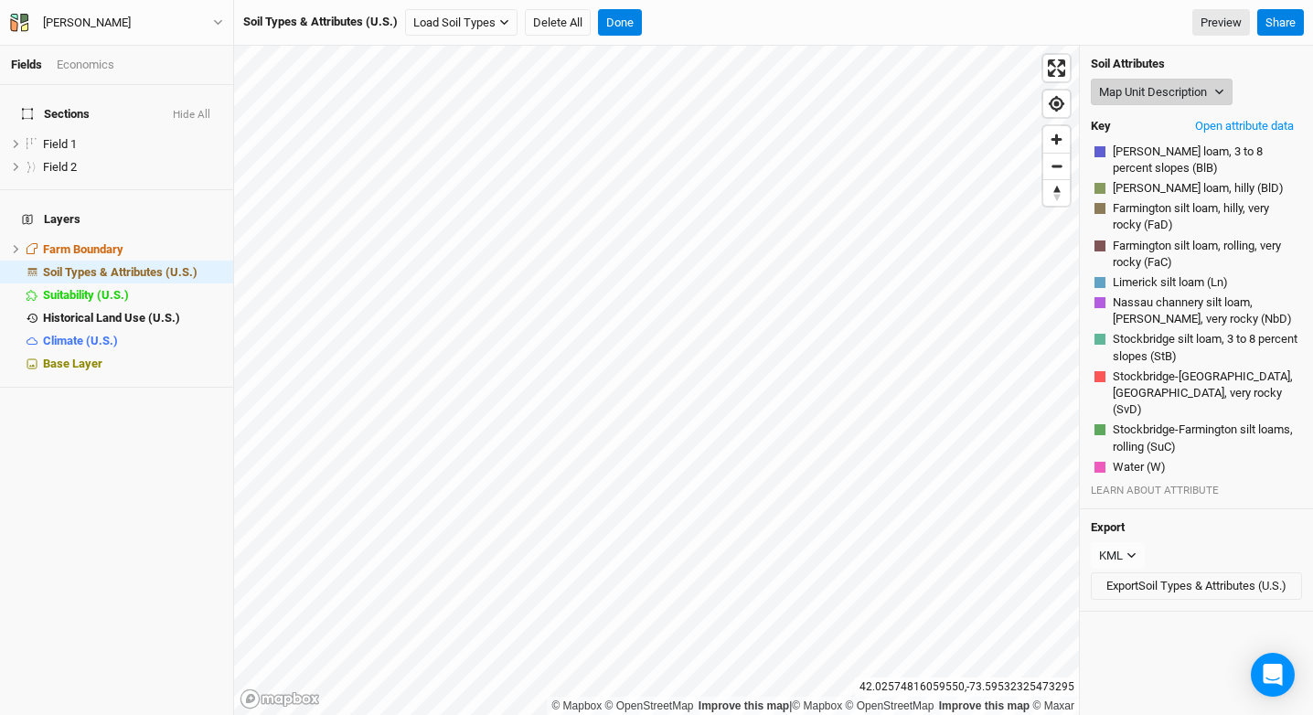
click at [1149, 95] on button "Map Unit Description" at bounding box center [1162, 92] width 142 height 27
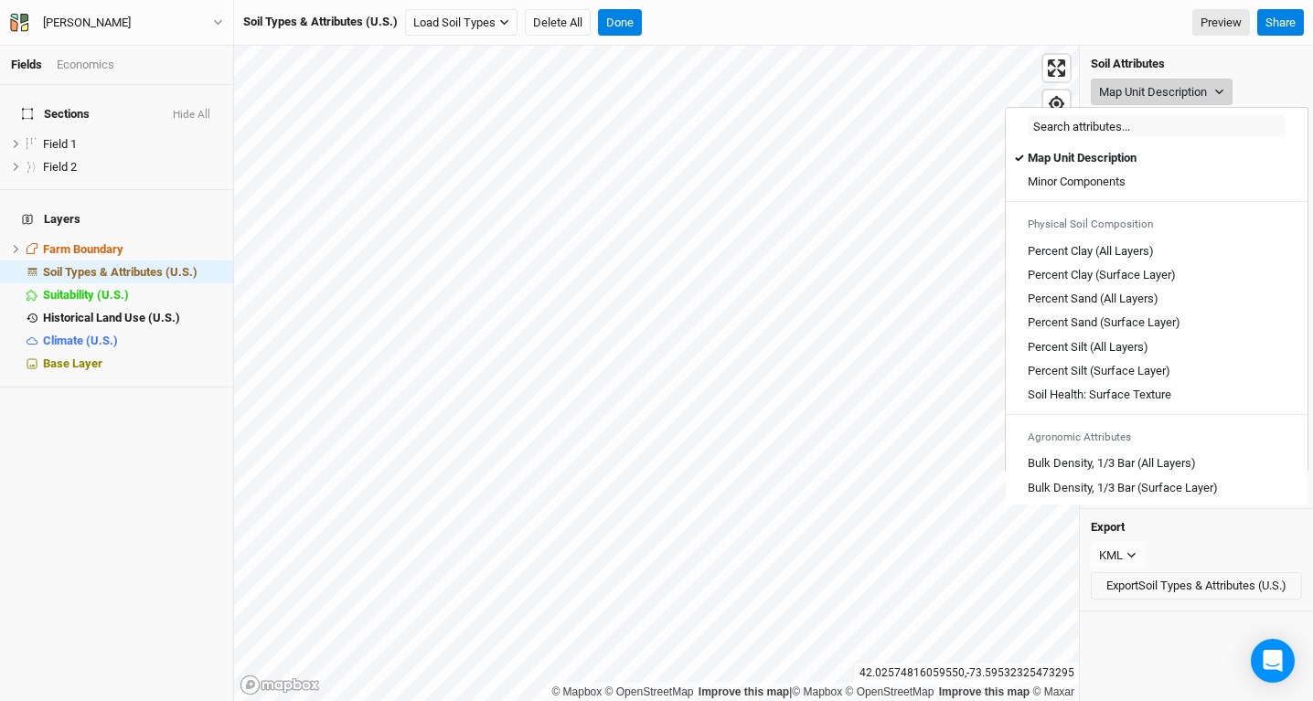
click at [1149, 95] on button "Map Unit Description" at bounding box center [1162, 92] width 142 height 27
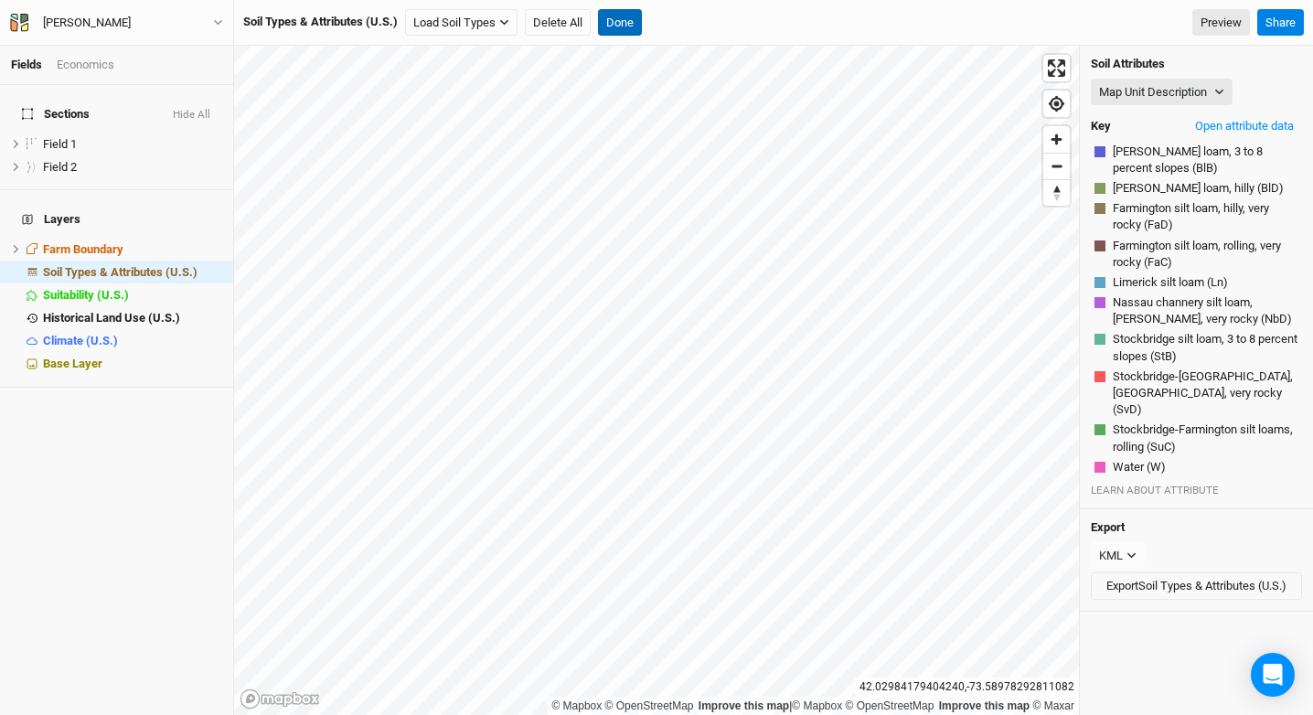
click at [625, 26] on button "Done" at bounding box center [620, 22] width 44 height 27
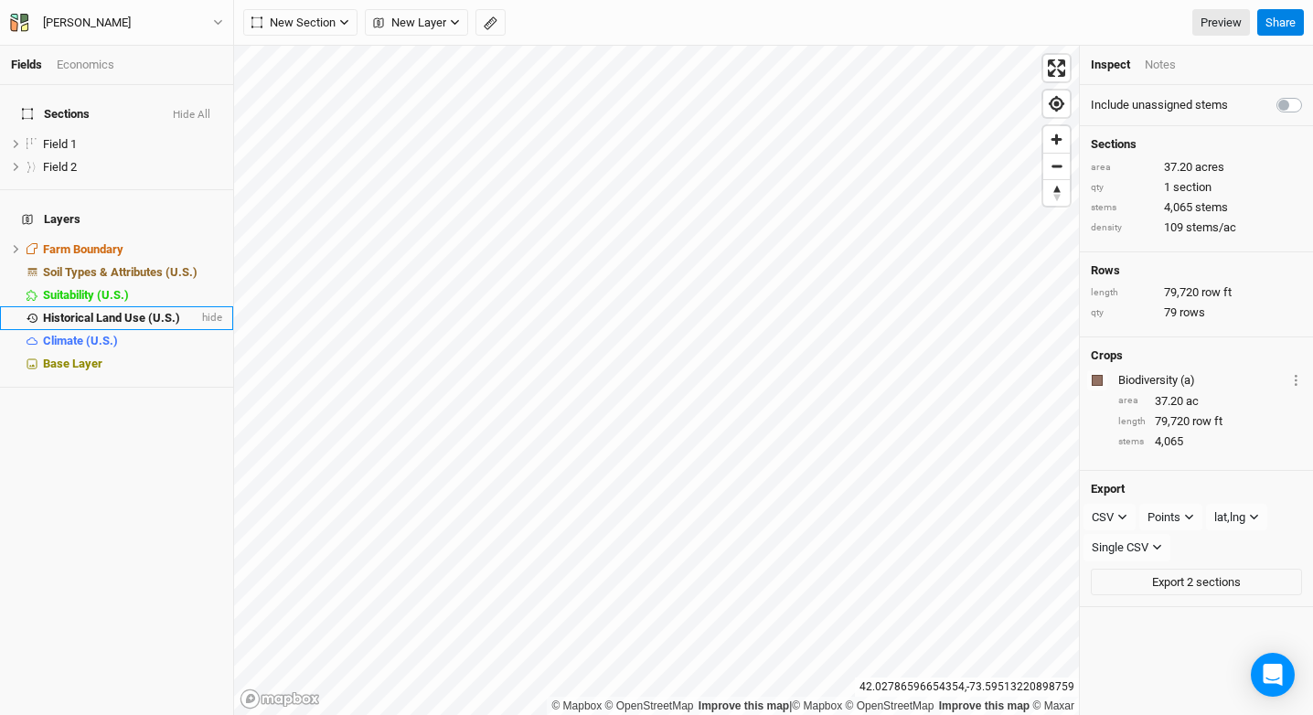
click at [75, 306] on li "Historical Land Use (U.S.) hide" at bounding box center [116, 317] width 233 height 23
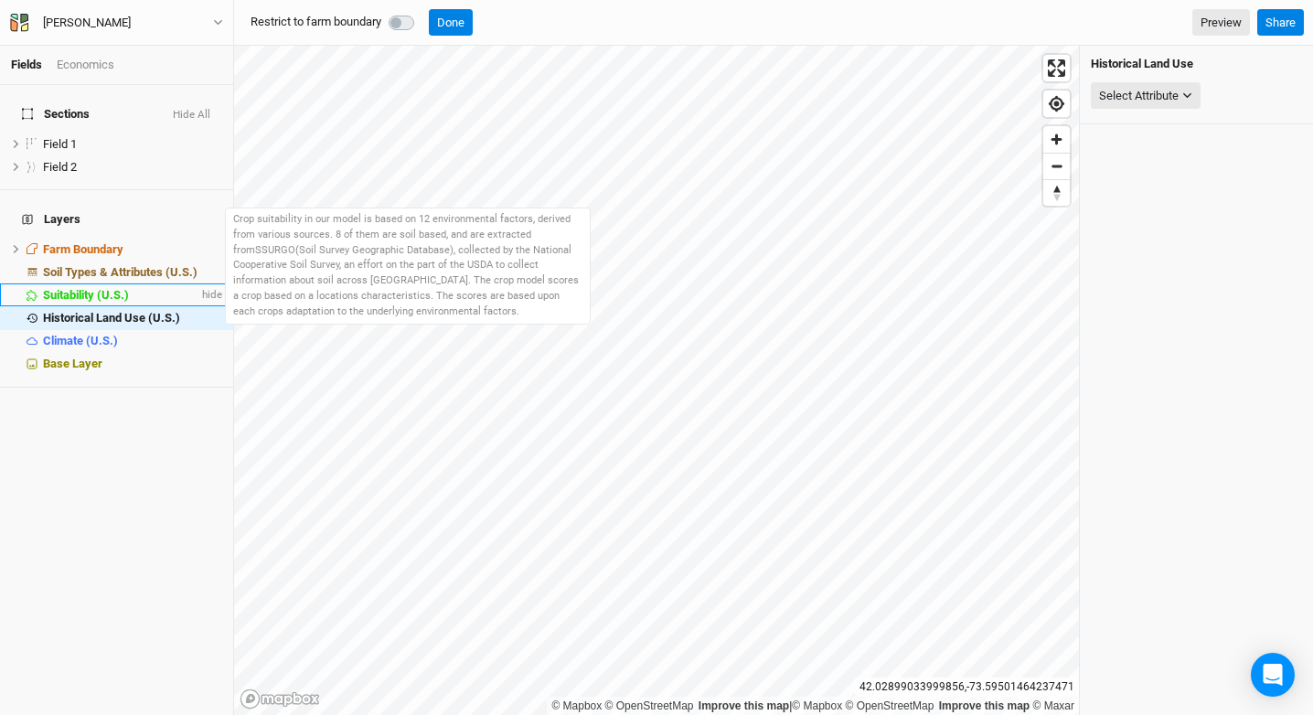
click at [103, 283] on li "Suitability (U.S.) hide" at bounding box center [116, 294] width 233 height 23
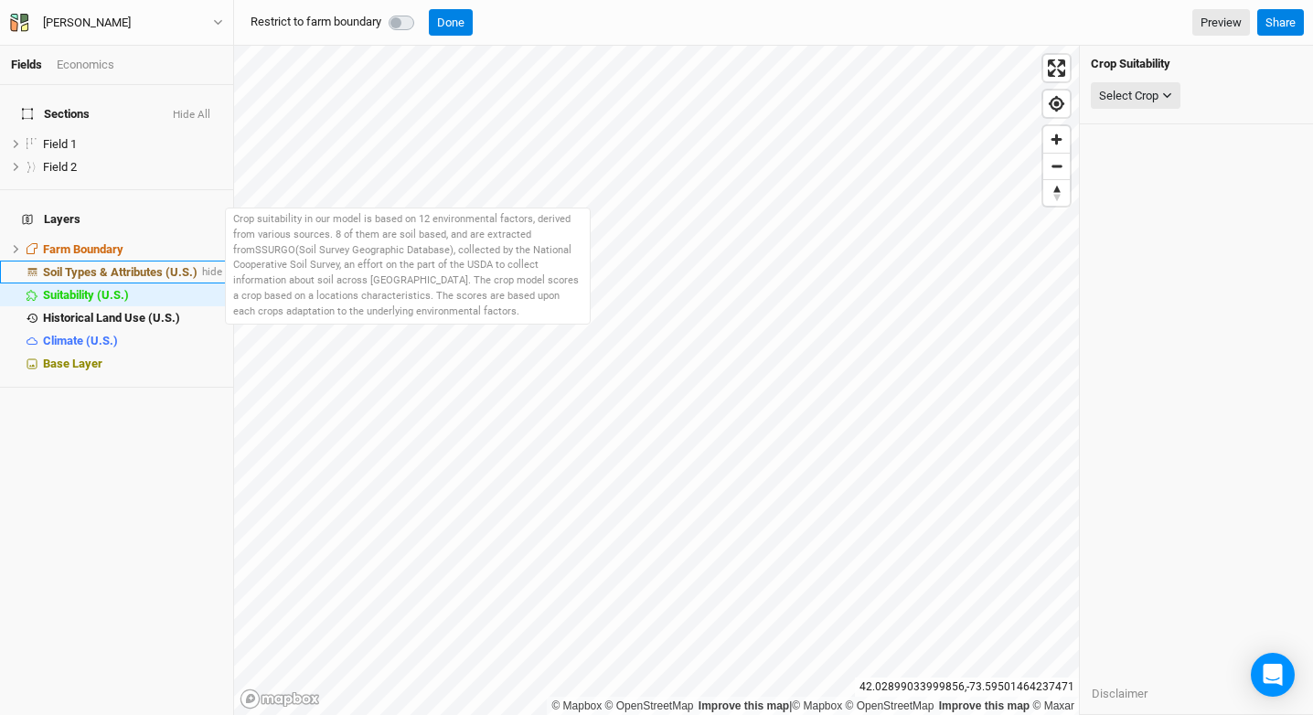
click at [110, 261] on li "Soil Types & Attributes (U.S.) hide" at bounding box center [116, 272] width 233 height 23
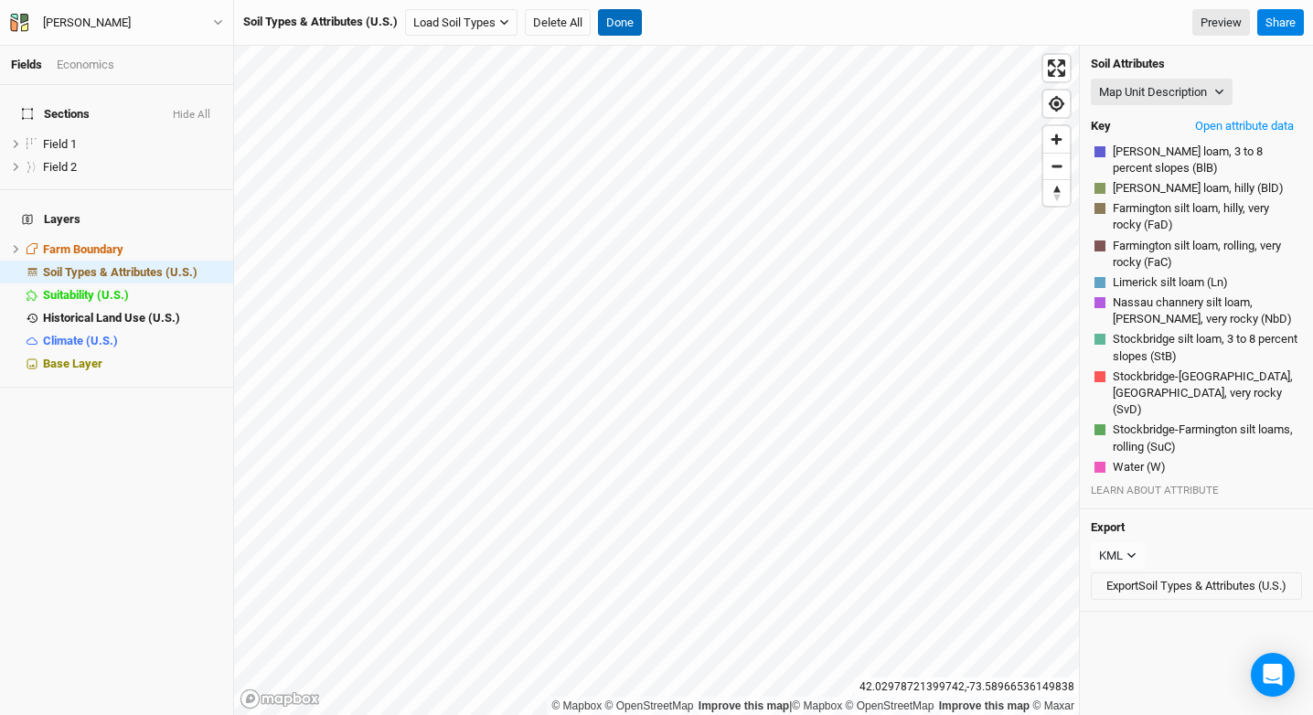
click at [635, 25] on button "Done" at bounding box center [620, 22] width 44 height 27
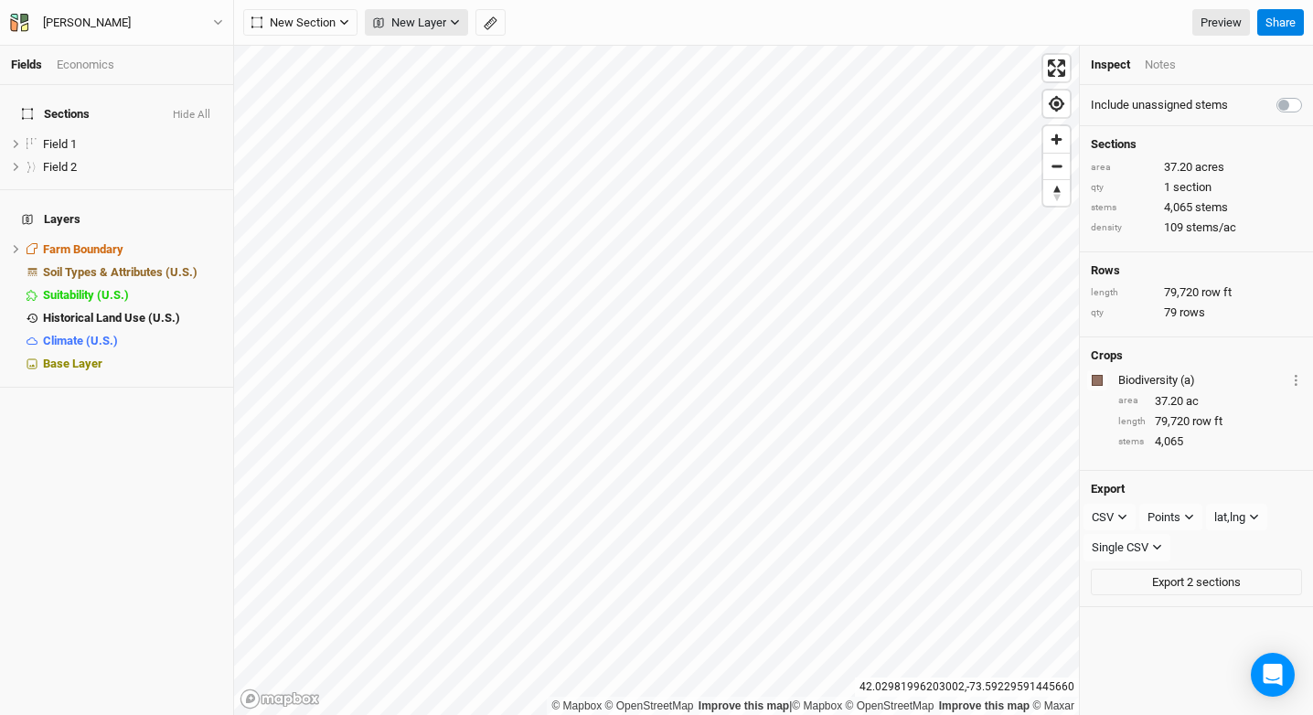
click at [395, 28] on span "New Layer" at bounding box center [409, 23] width 73 height 18
click at [147, 265] on span "Soil Types & Attributes (U.S.)" at bounding box center [120, 272] width 155 height 14
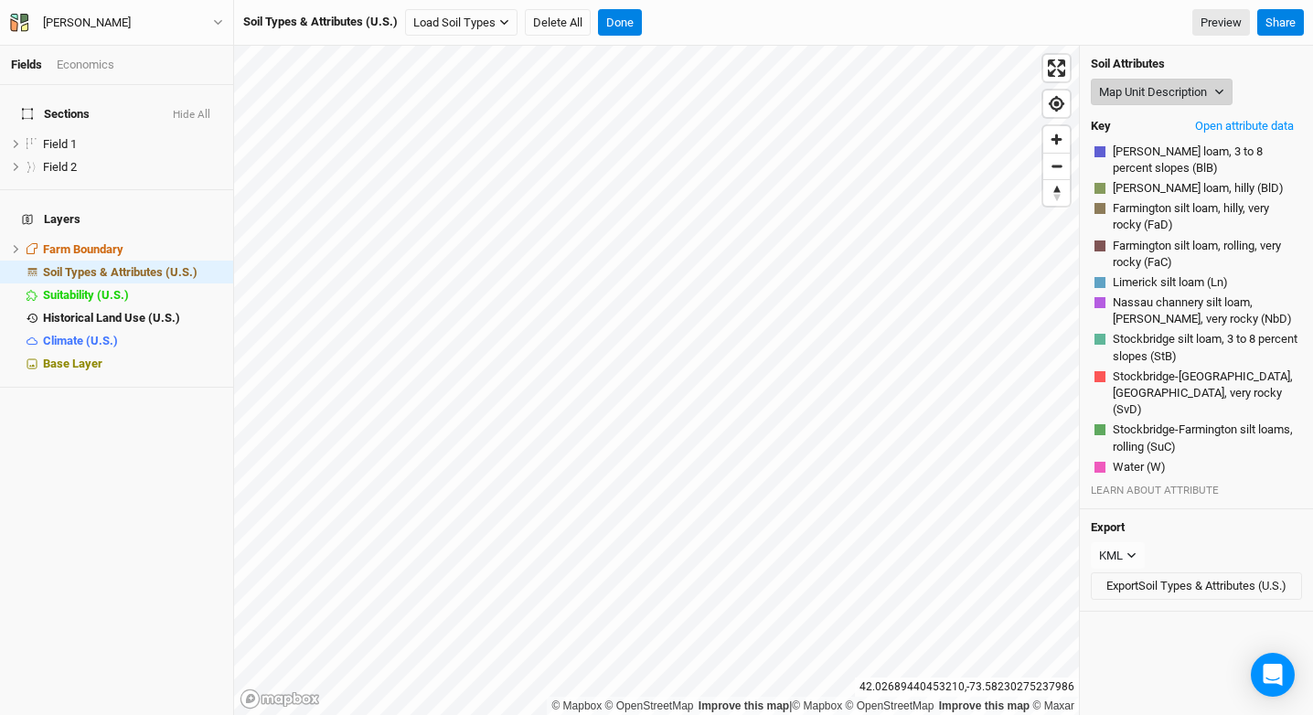
click at [1195, 90] on button "Map Unit Description" at bounding box center [1162, 92] width 142 height 27
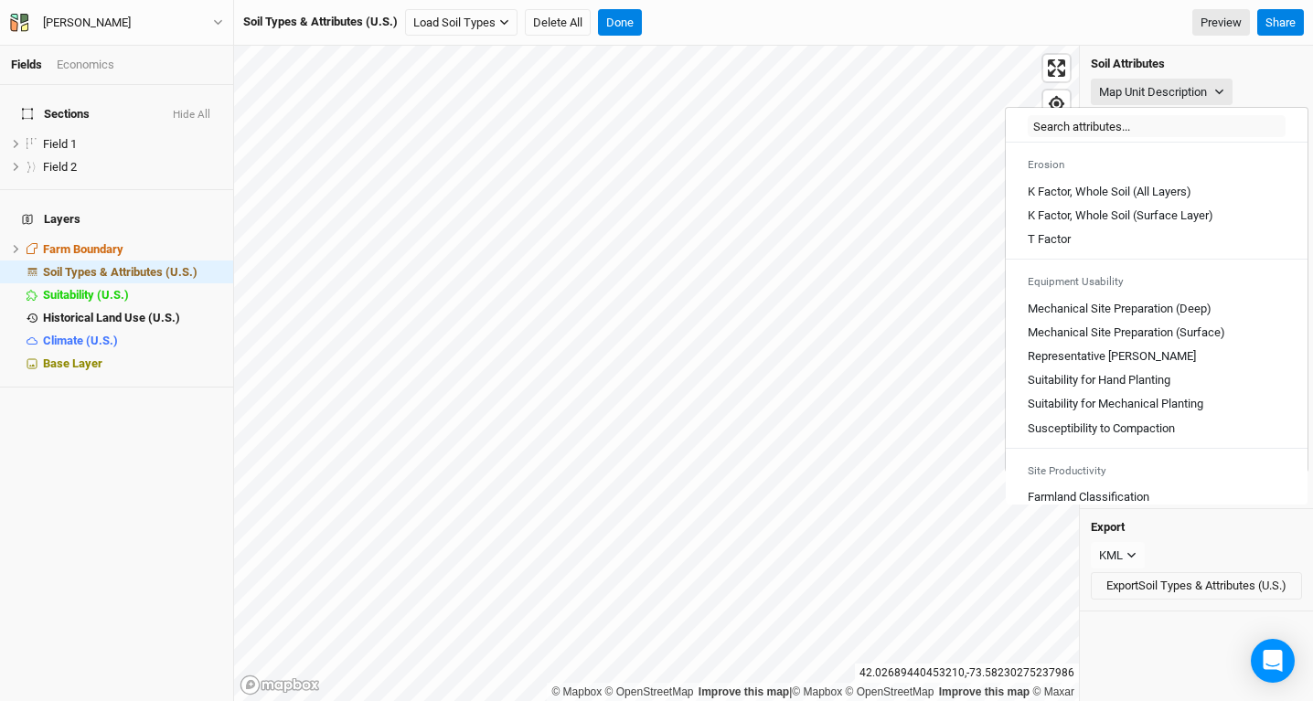
scroll to position [939, 0]
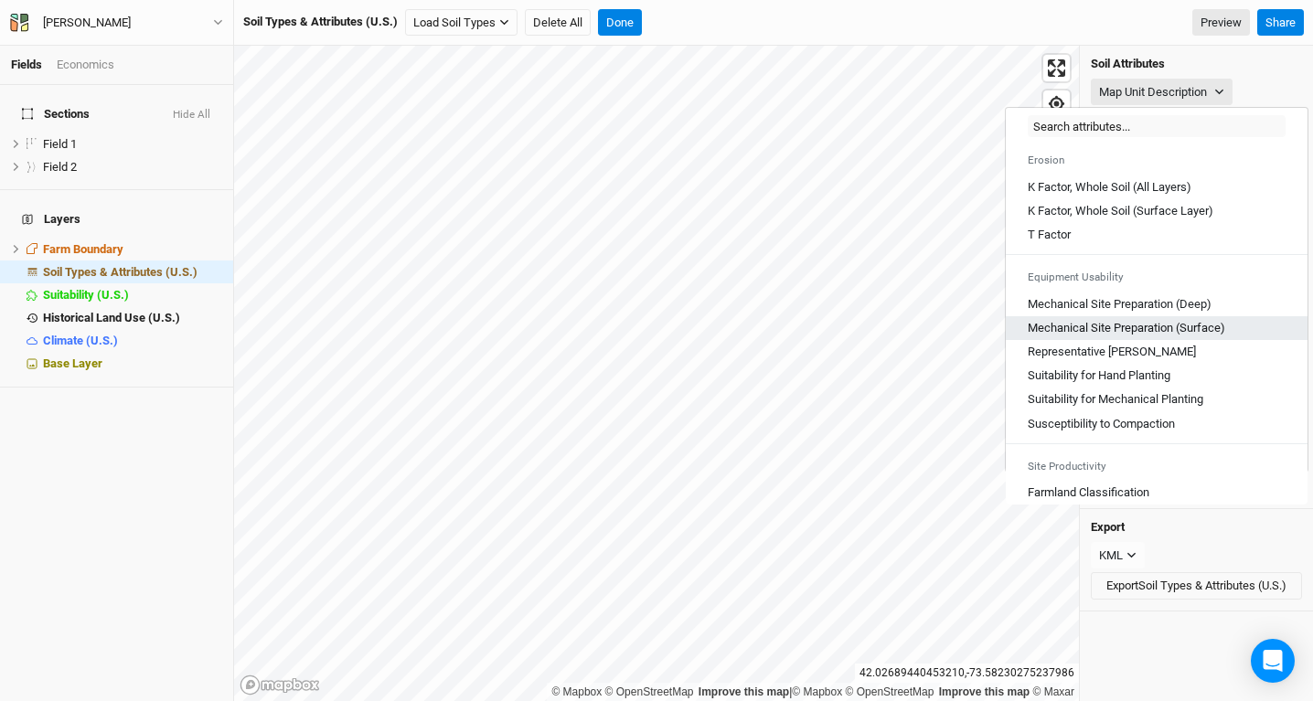
click at [1197, 336] on \(Surface\) "Mechanical Site Preparation (Surface)" at bounding box center [1127, 328] width 198 height 16
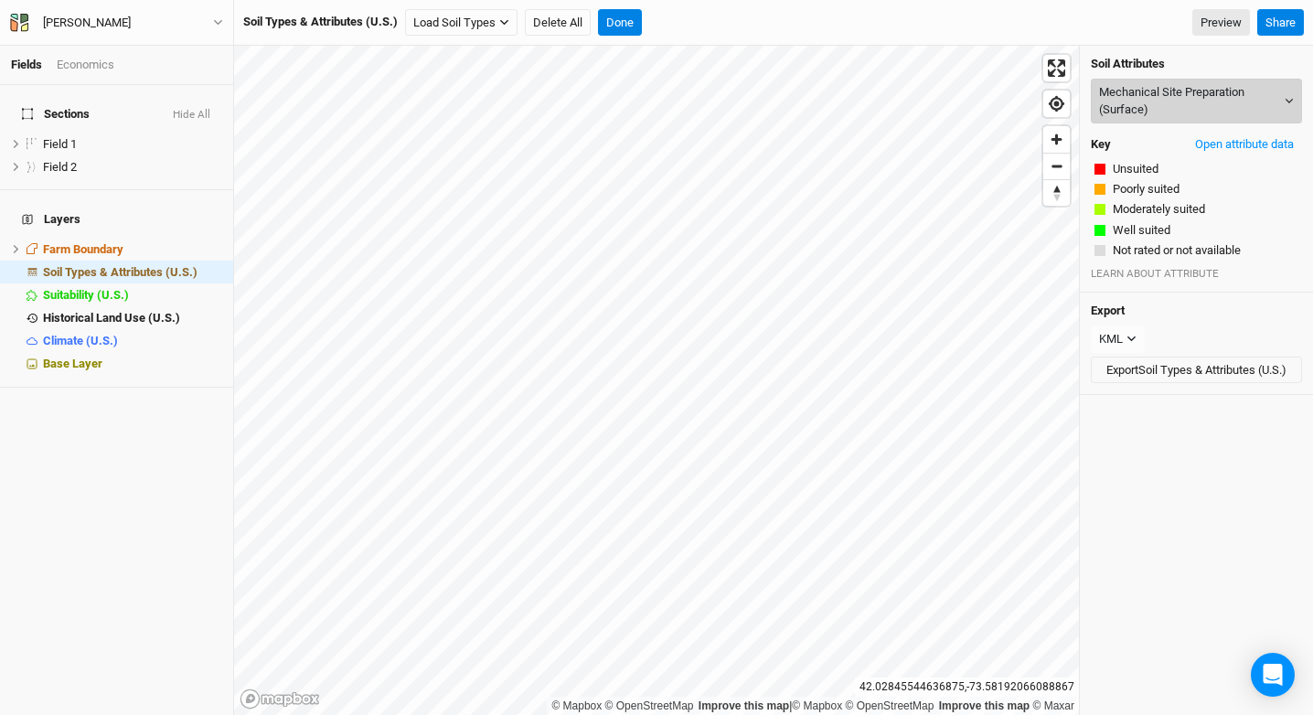
click at [1198, 109] on button "Mechanical Site Preparation (Surface)" at bounding box center [1196, 101] width 211 height 45
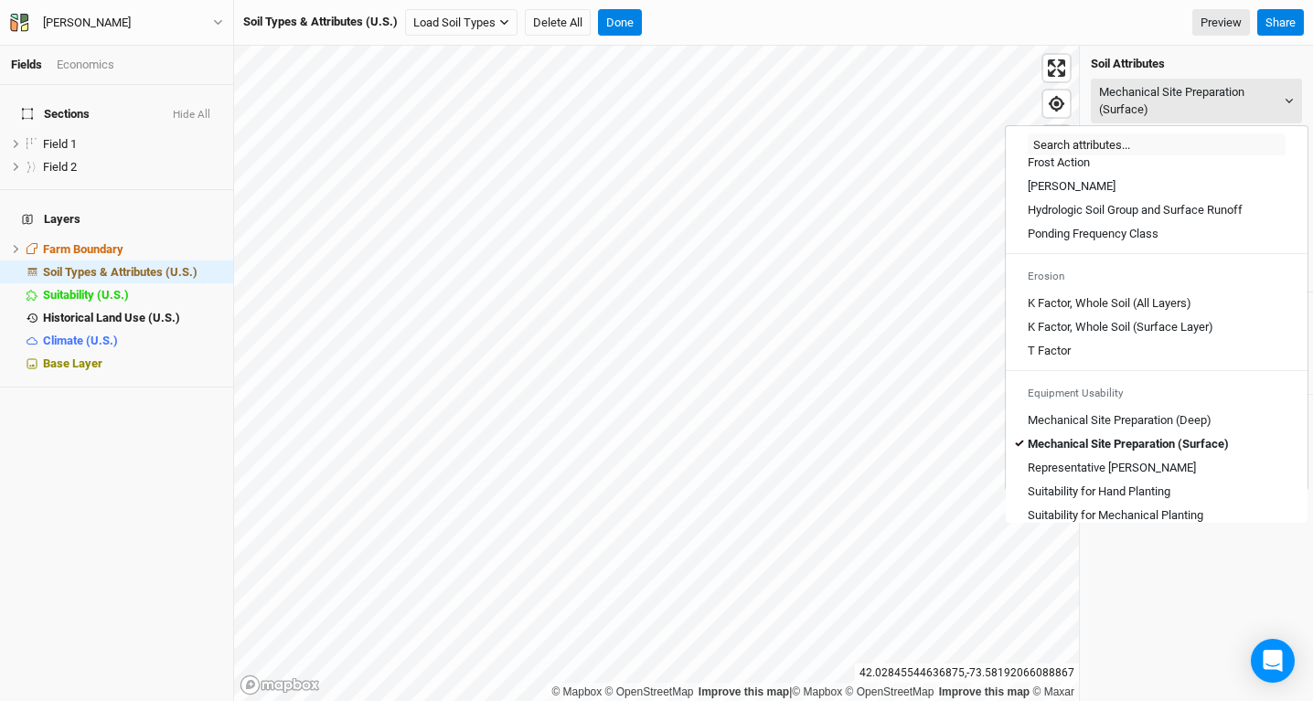
scroll to position [846, 0]
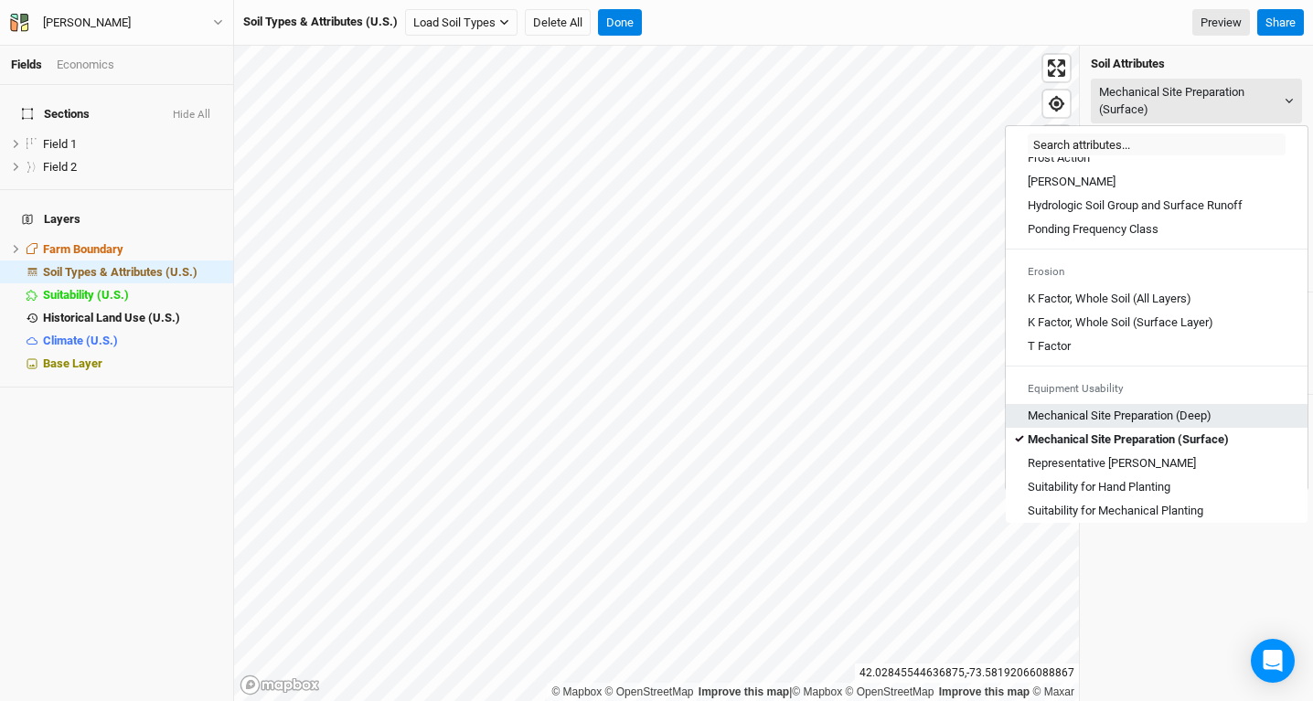
click at [1180, 424] on \(Deep\) "Mechanical Site Preparation (Deep)" at bounding box center [1120, 416] width 184 height 16
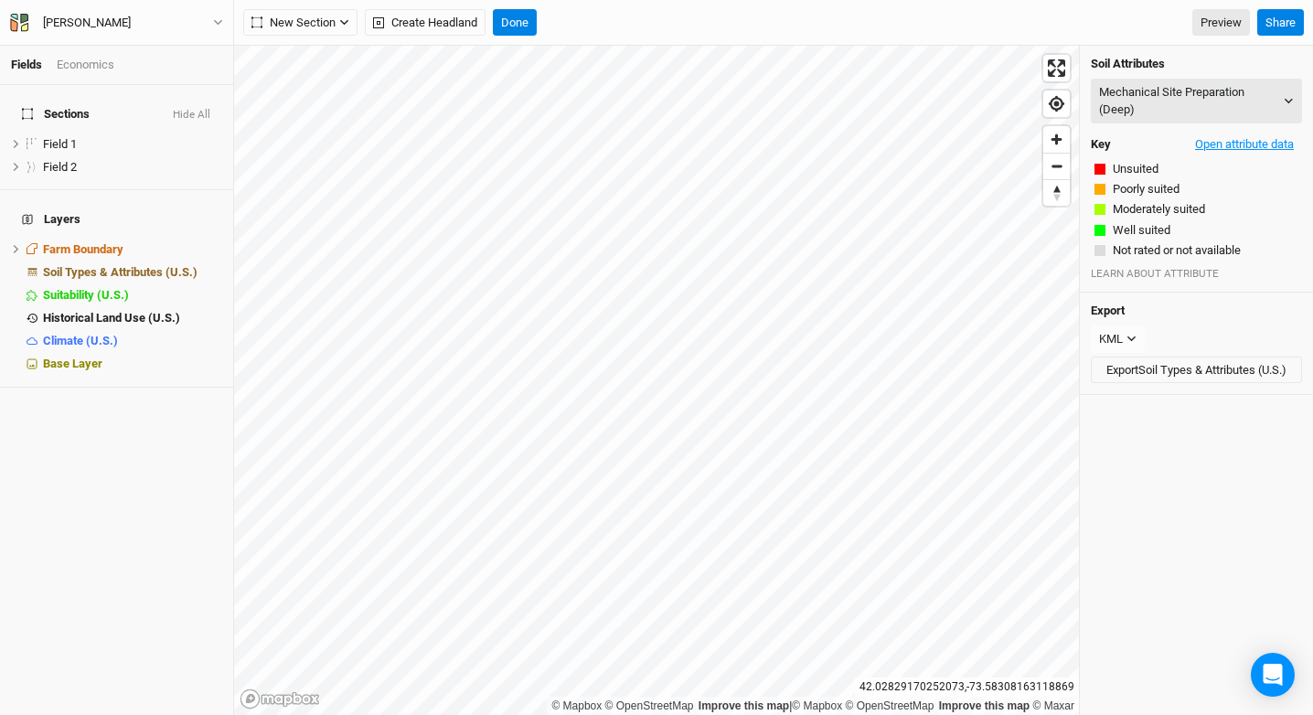
click at [1233, 133] on button "Open attribute data" at bounding box center [1244, 144] width 115 height 27
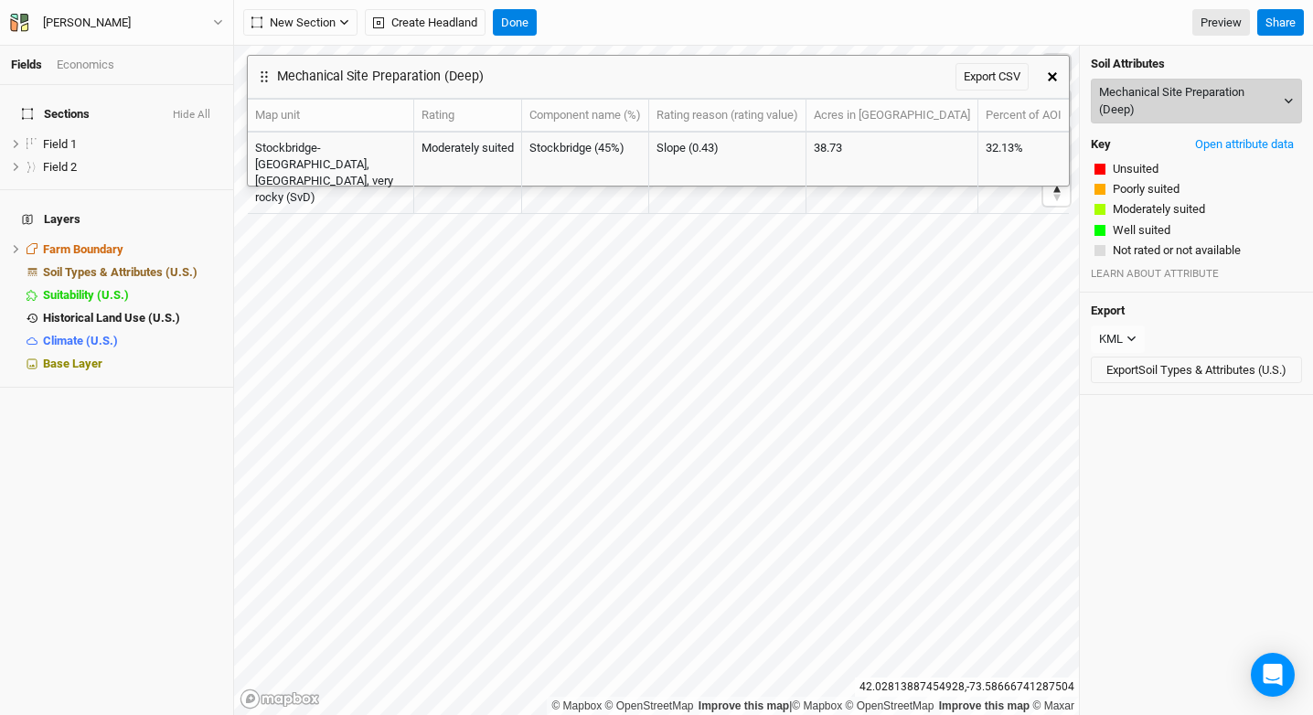
click at [1194, 109] on button "Mechanical Site Preparation (Deep)" at bounding box center [1196, 101] width 211 height 45
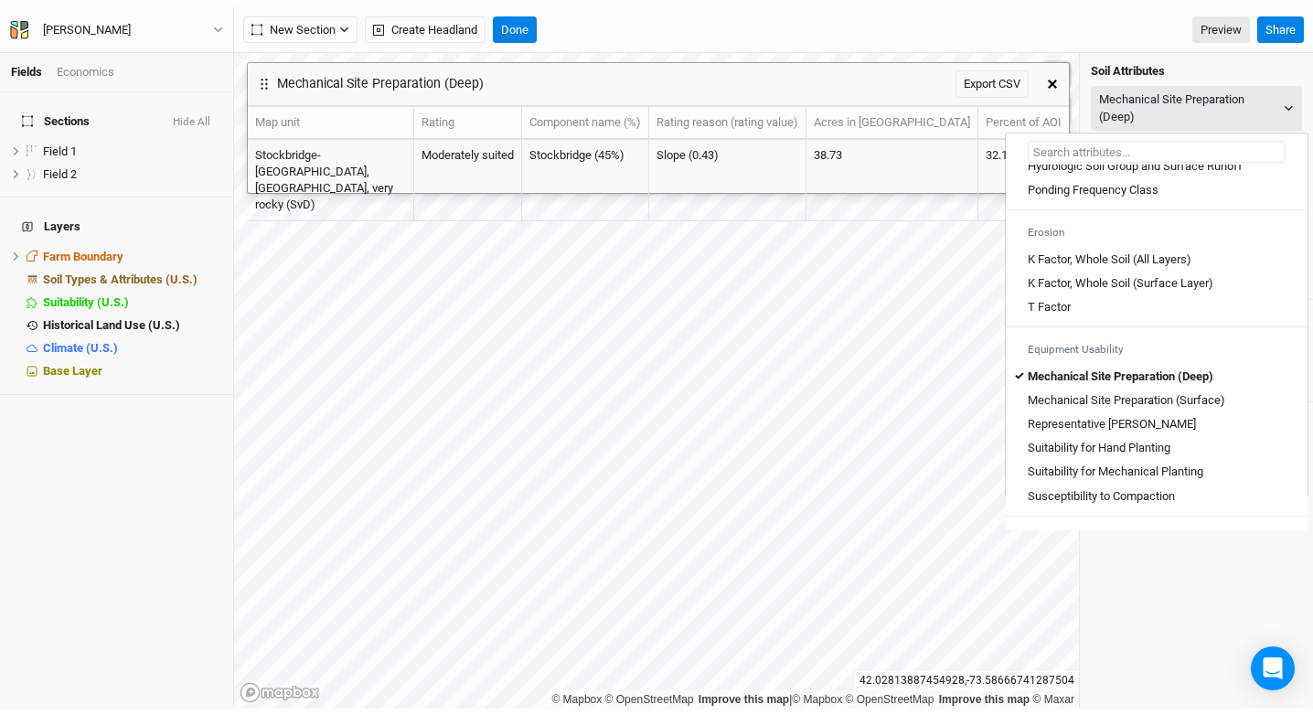
scroll to position [921, 0]
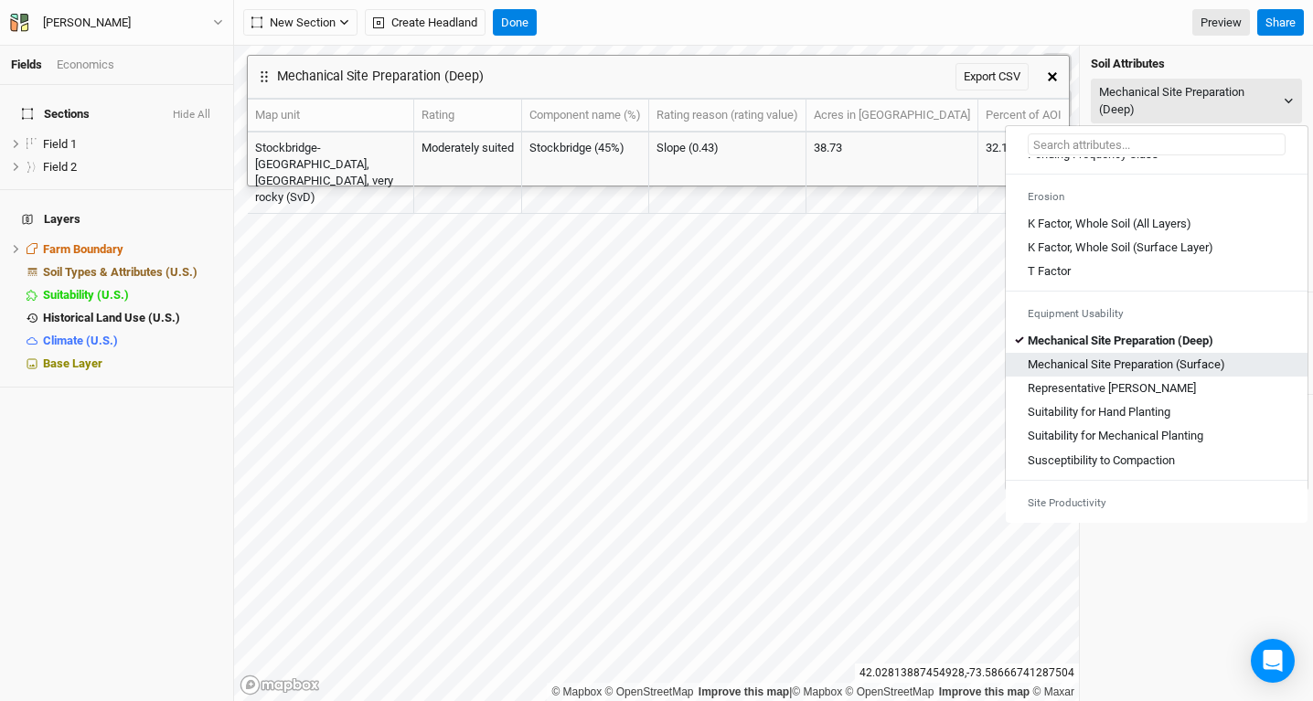
click at [1169, 373] on \(Surface\) "Mechanical Site Preparation (Surface)" at bounding box center [1127, 365] width 198 height 16
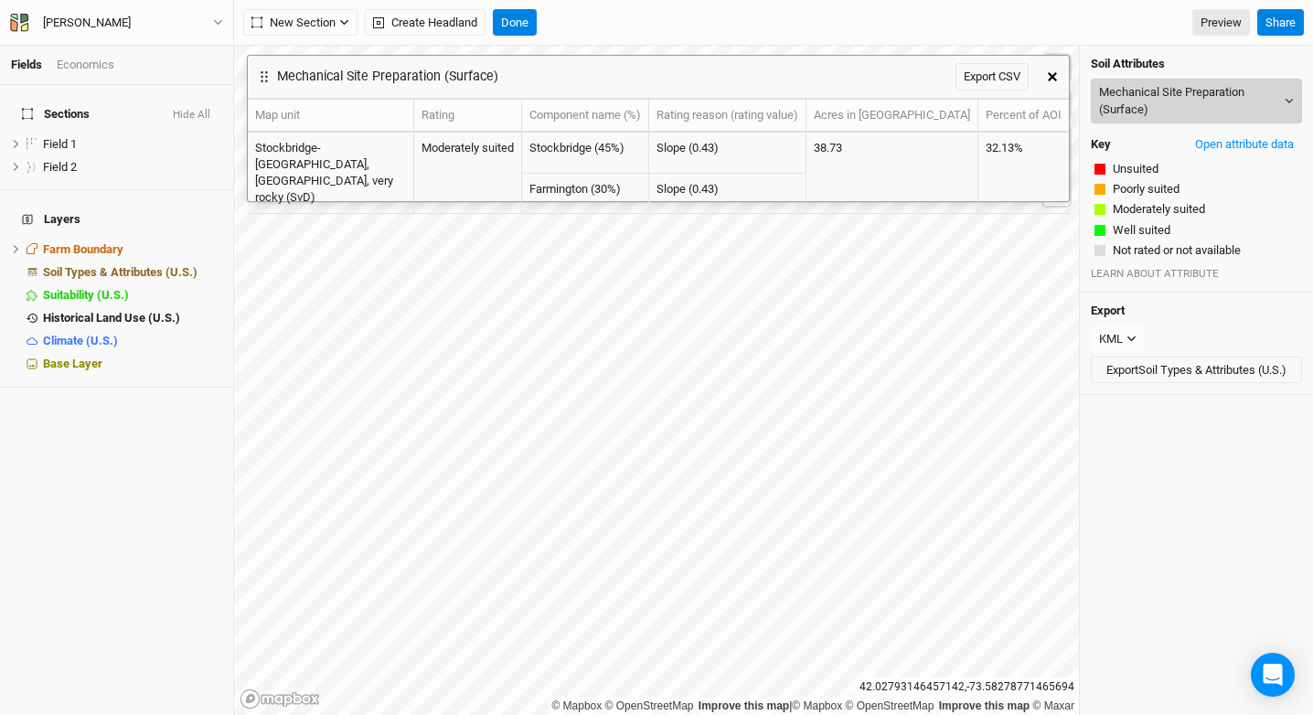
click at [1166, 102] on button "Mechanical Site Preparation (Surface)" at bounding box center [1196, 101] width 211 height 45
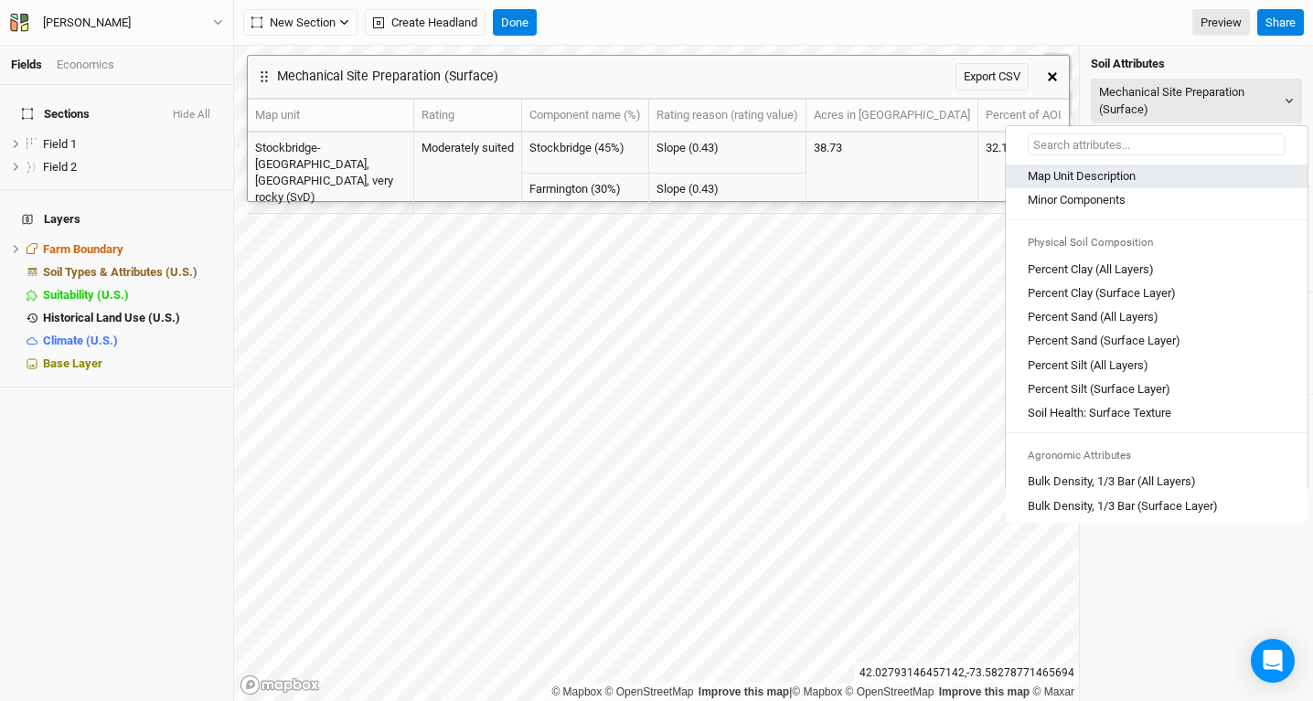
click at [1139, 168] on div "Map Unit Description" at bounding box center [1157, 176] width 258 height 16
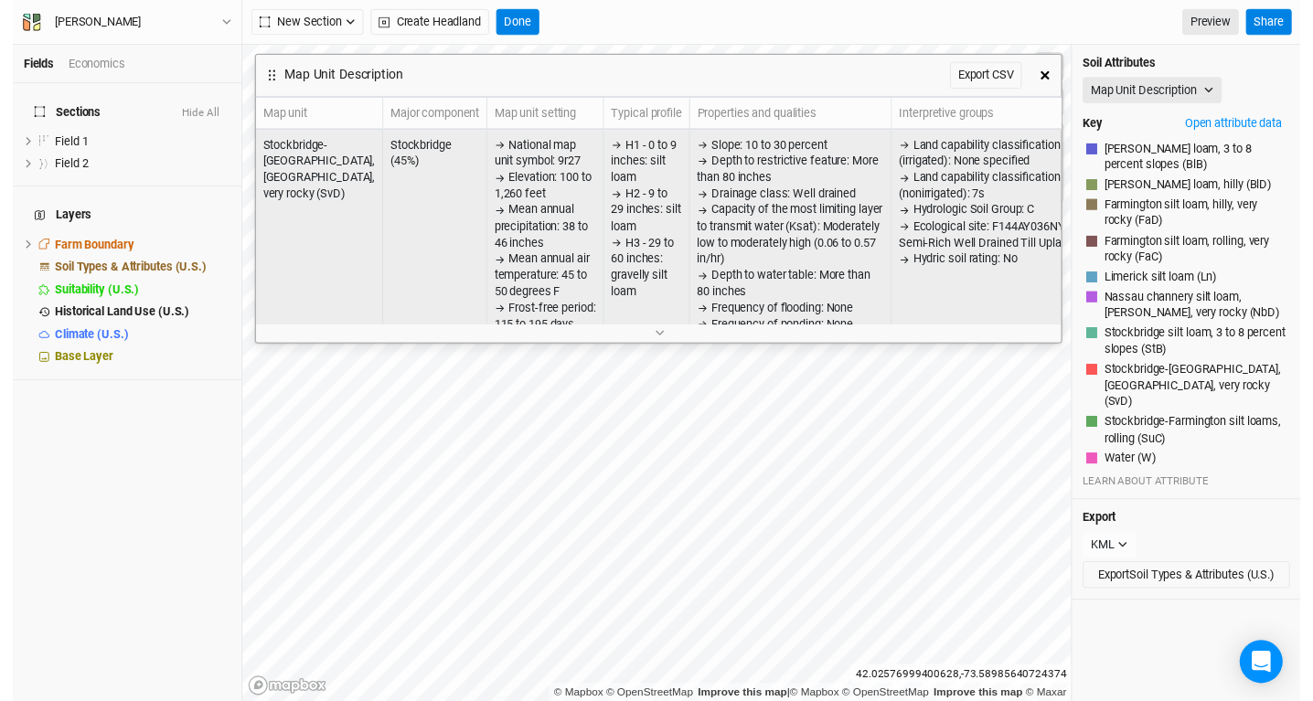
scroll to position [0, 3]
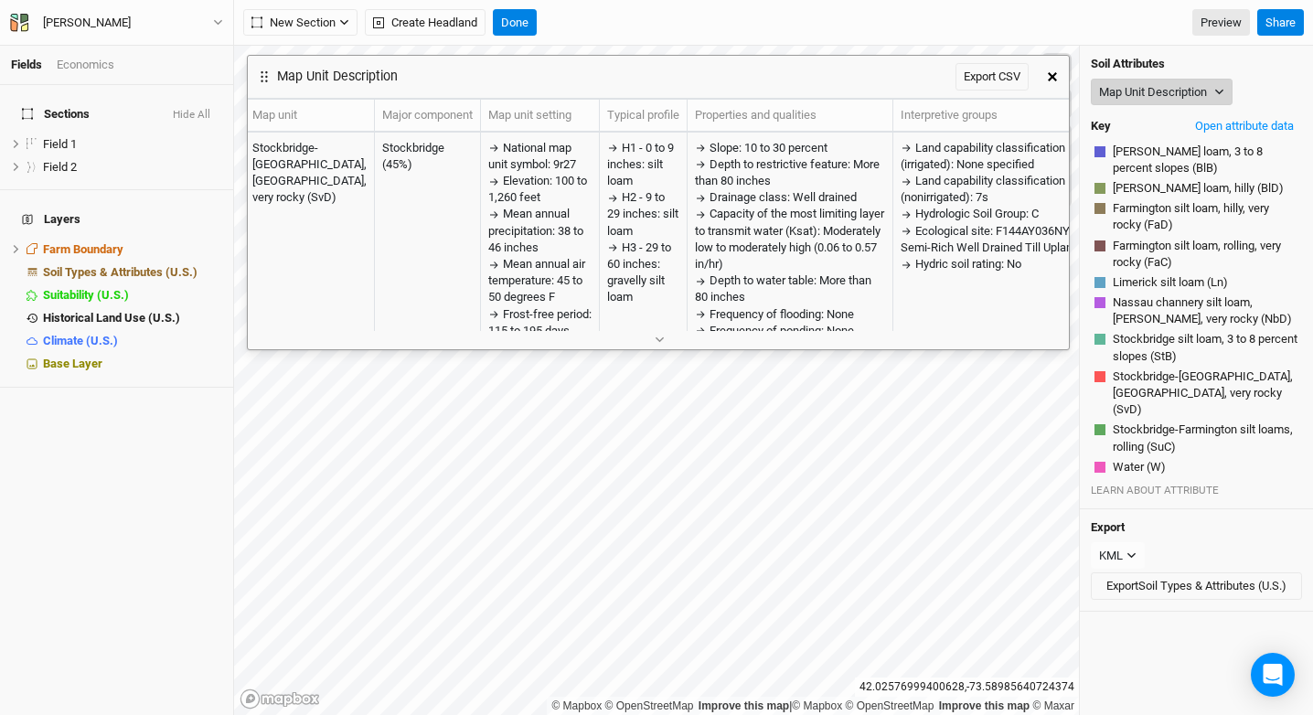
click at [1174, 102] on button "Map Unit Description" at bounding box center [1162, 92] width 142 height 27
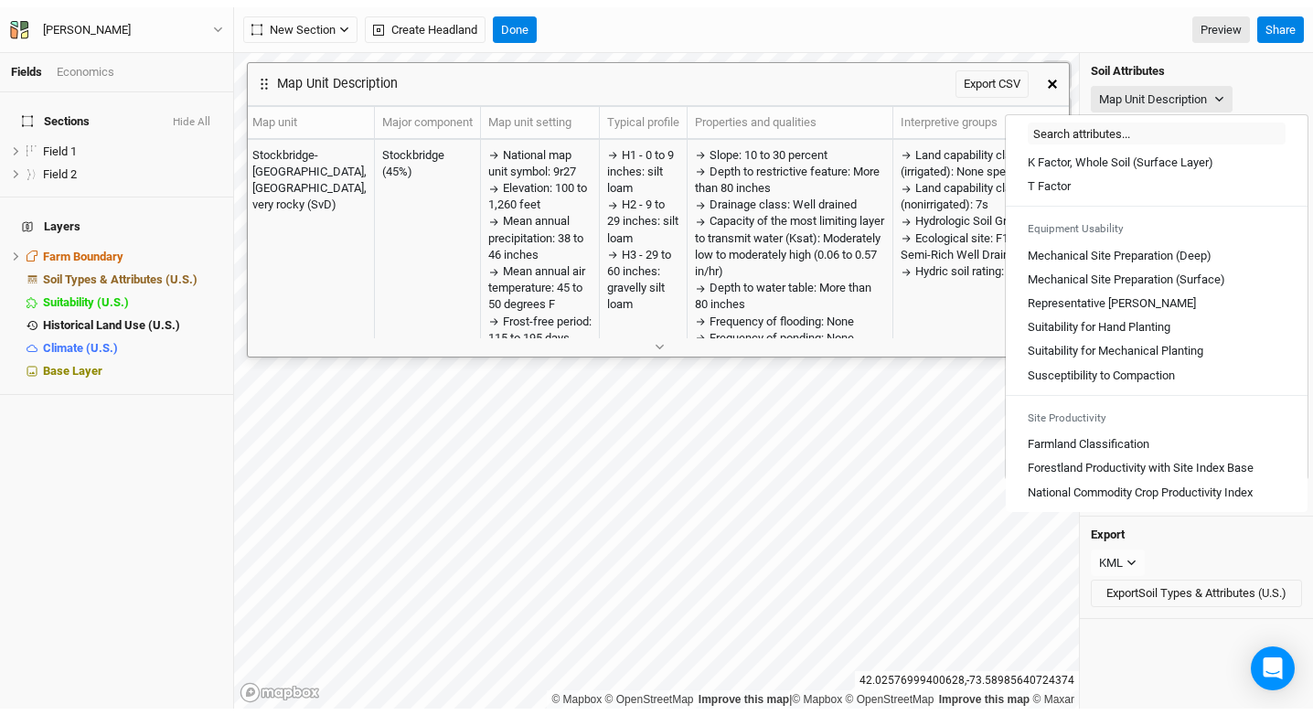
scroll to position [1011, 0]
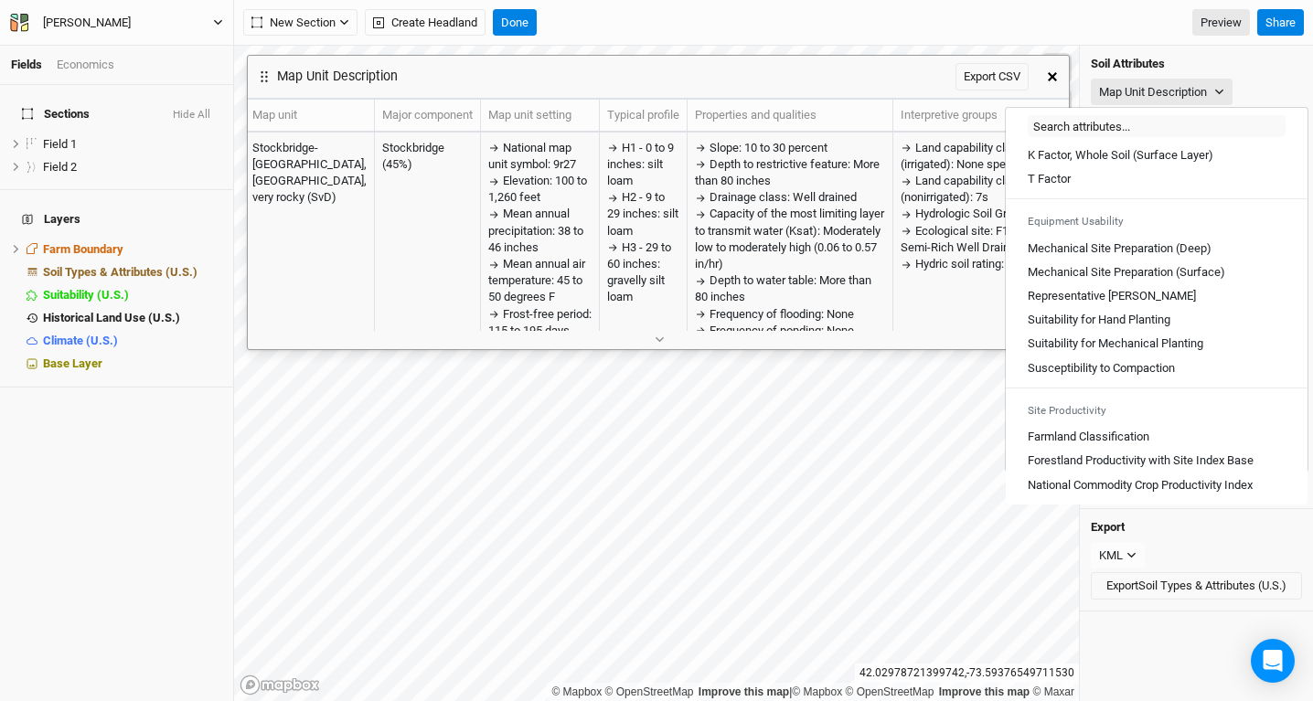
click at [116, 25] on div "[PERSON_NAME]" at bounding box center [87, 23] width 88 height 18
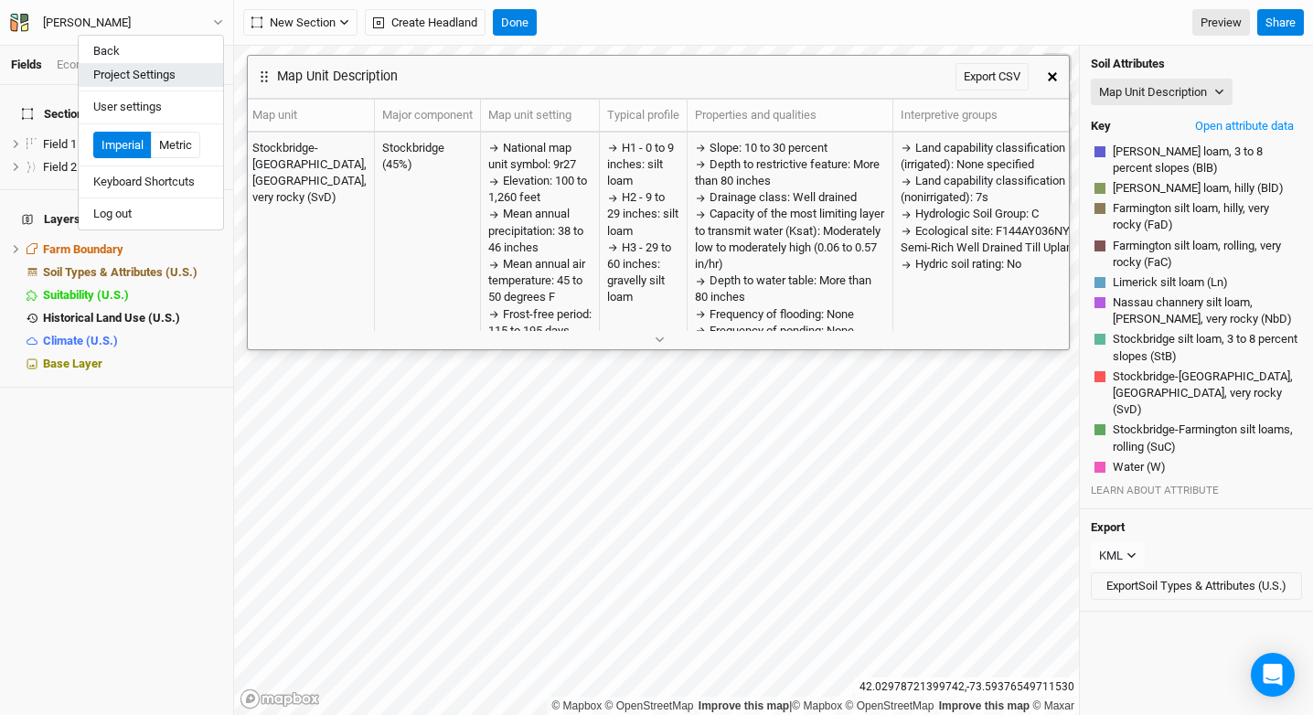
click at [135, 74] on button "Project Settings" at bounding box center [151, 75] width 144 height 24
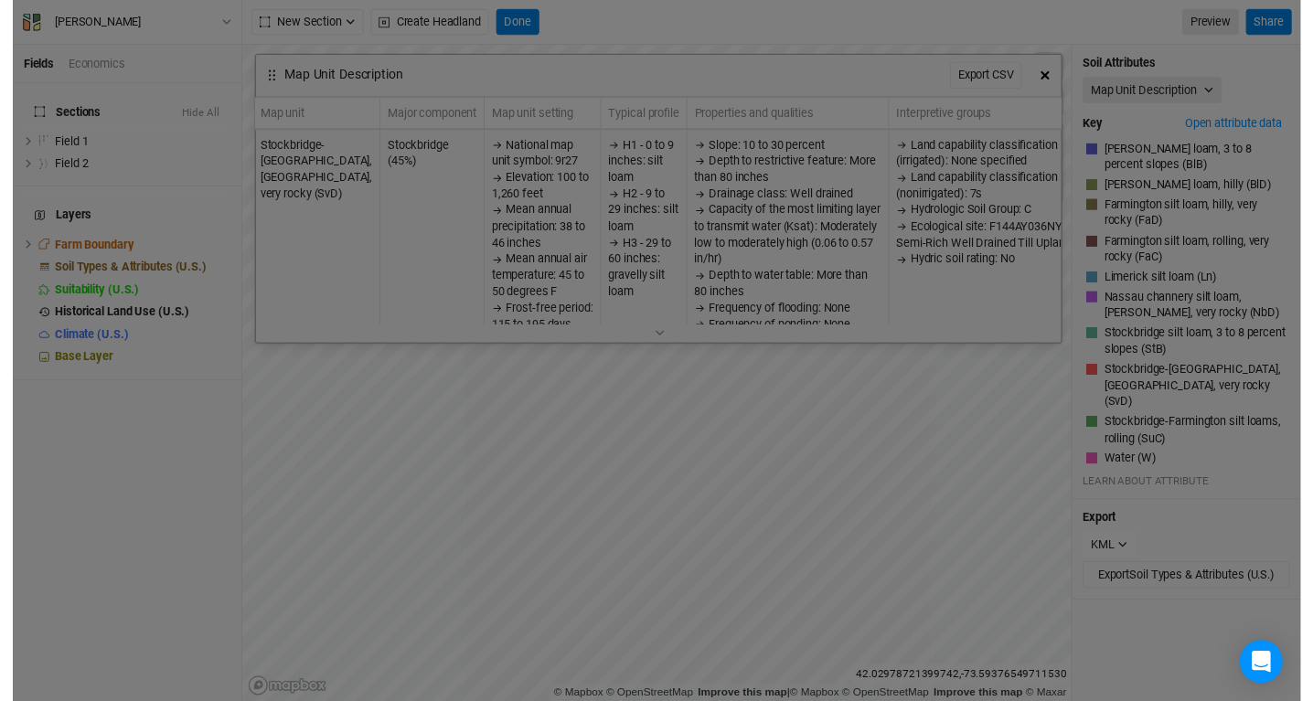
scroll to position [91, 213]
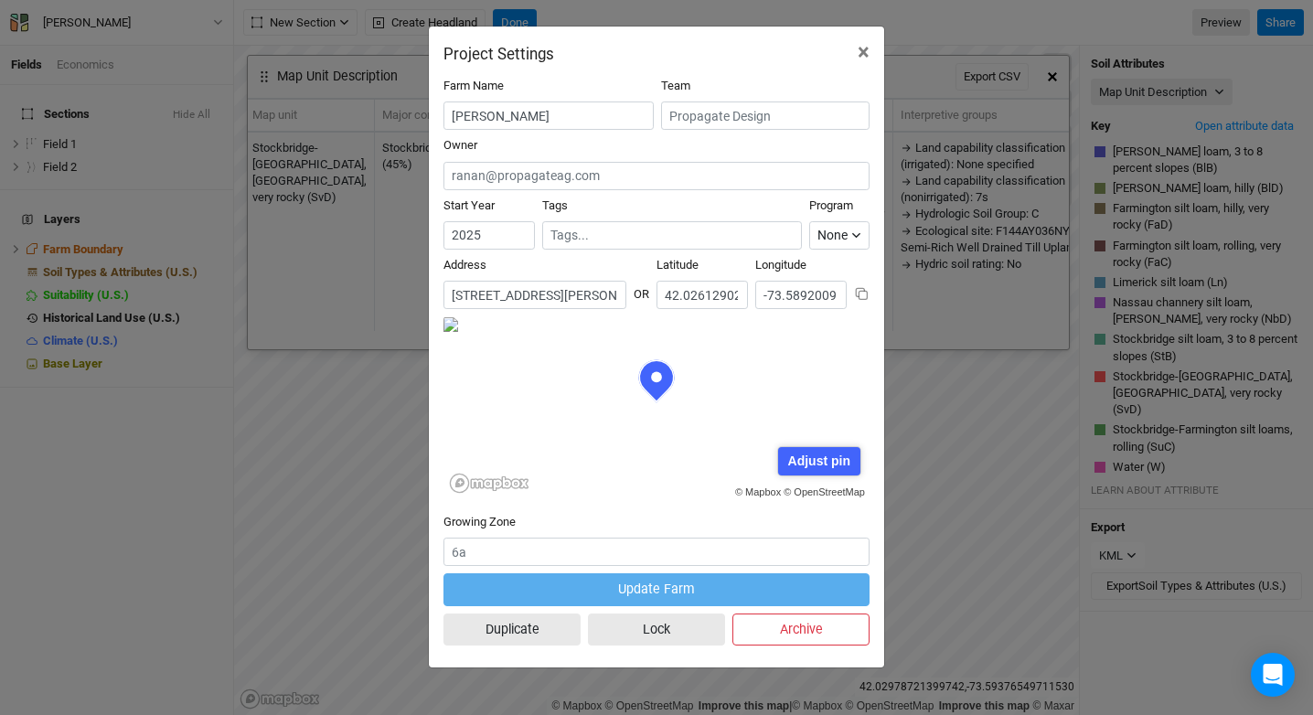
click at [555, 297] on input "[STREET_ADDRESS][PERSON_NAME][US_STATE]" at bounding box center [534, 295] width 183 height 28
click at [874, 36] on button "×" at bounding box center [863, 52] width 41 height 51
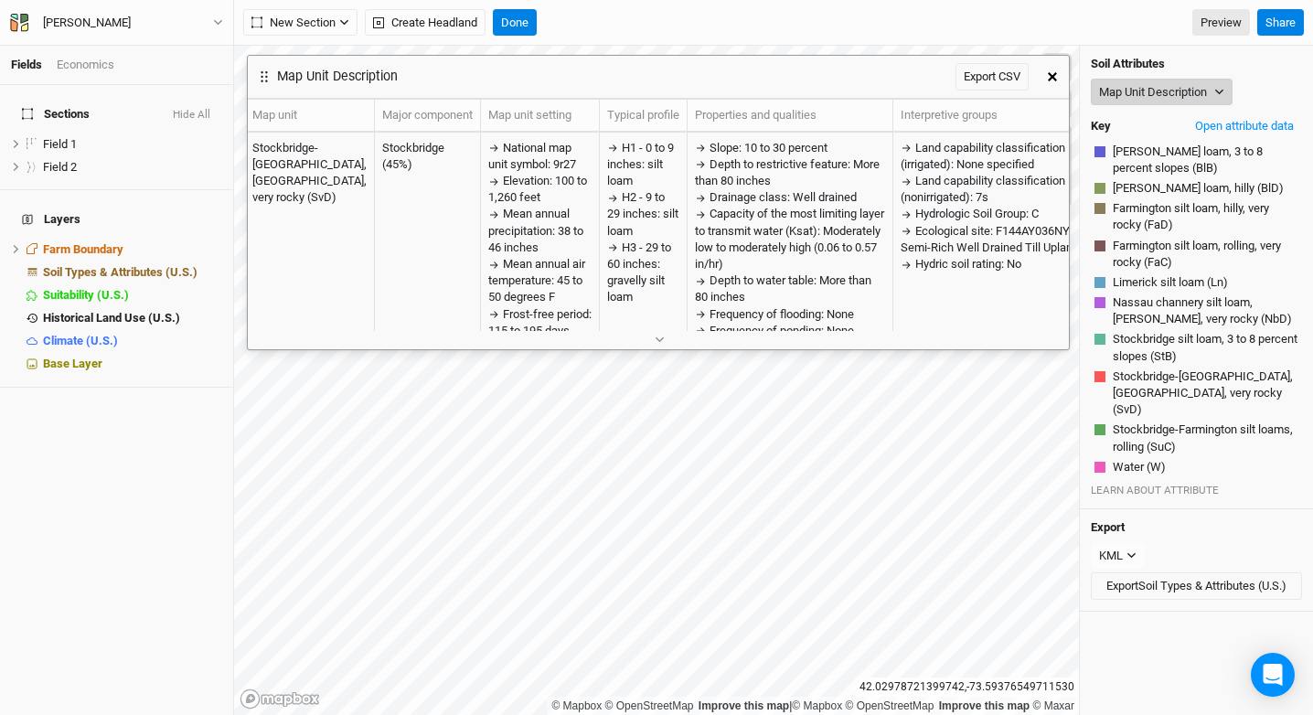
click at [1186, 89] on button "Map Unit Description" at bounding box center [1162, 92] width 142 height 27
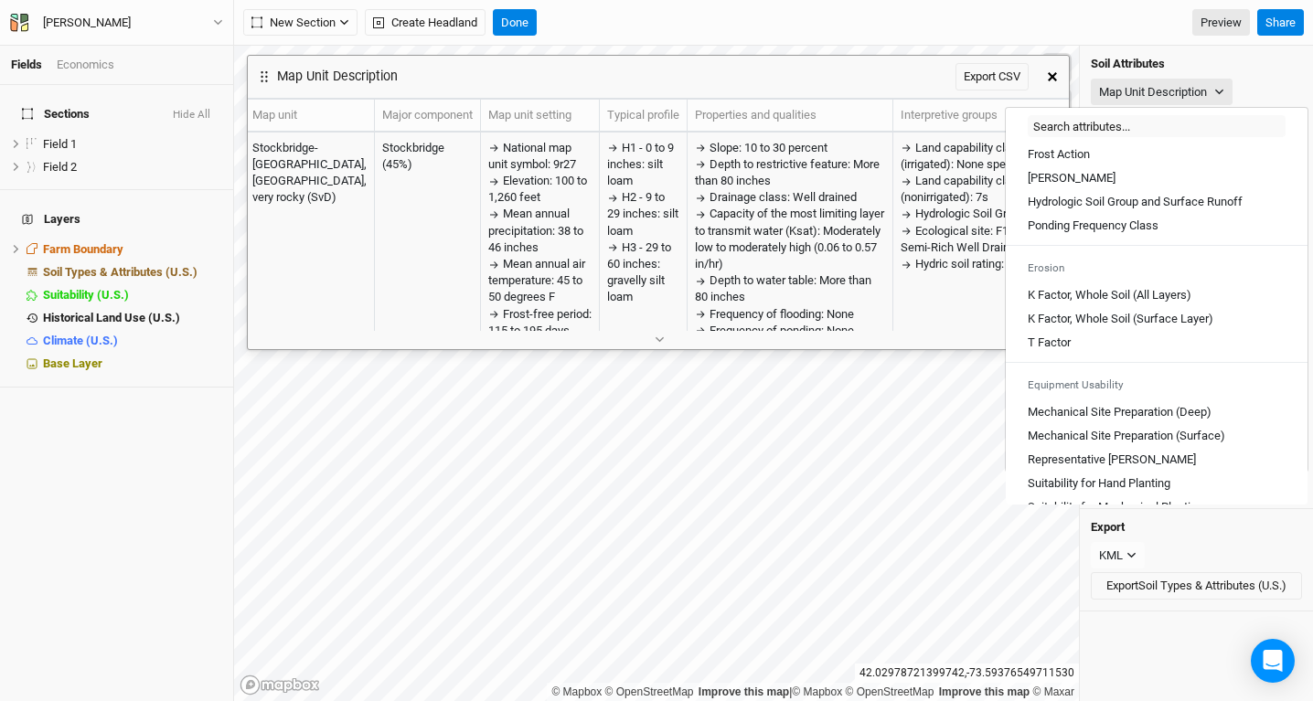
scroll to position [845, 0]
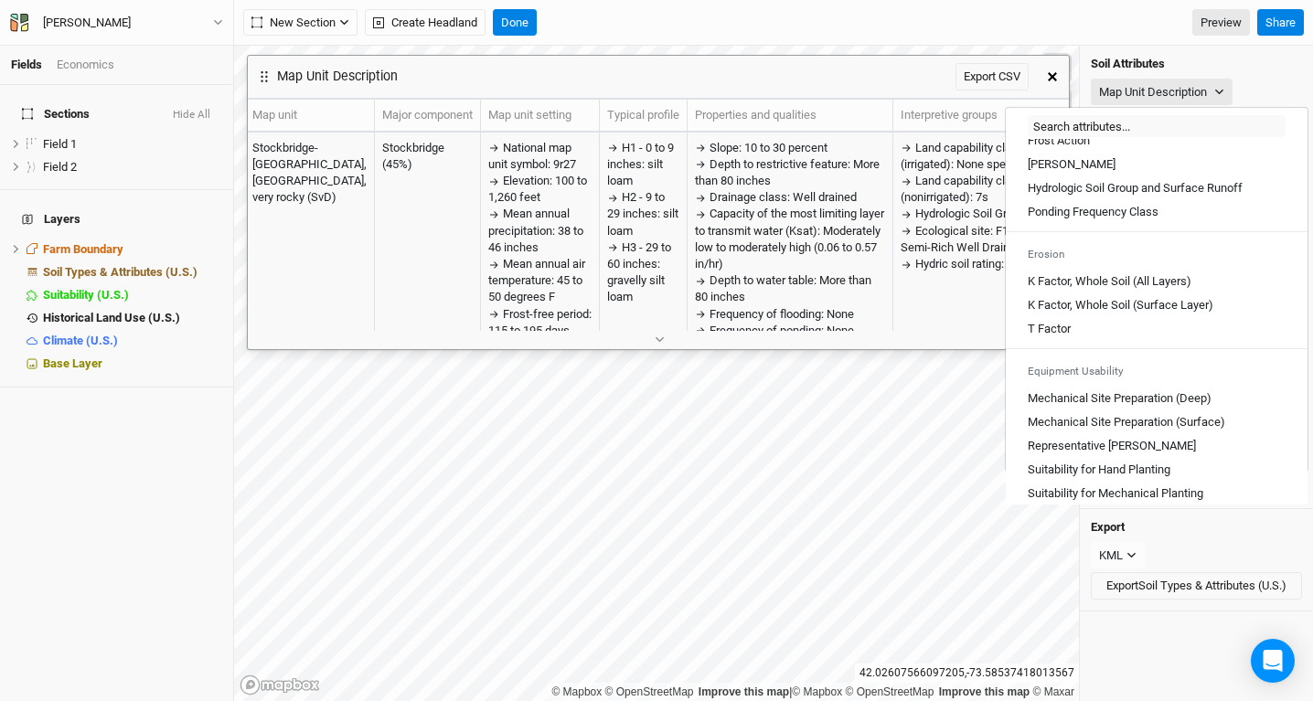
click at [1050, 77] on icon "button" at bounding box center [1052, 76] width 9 height 9
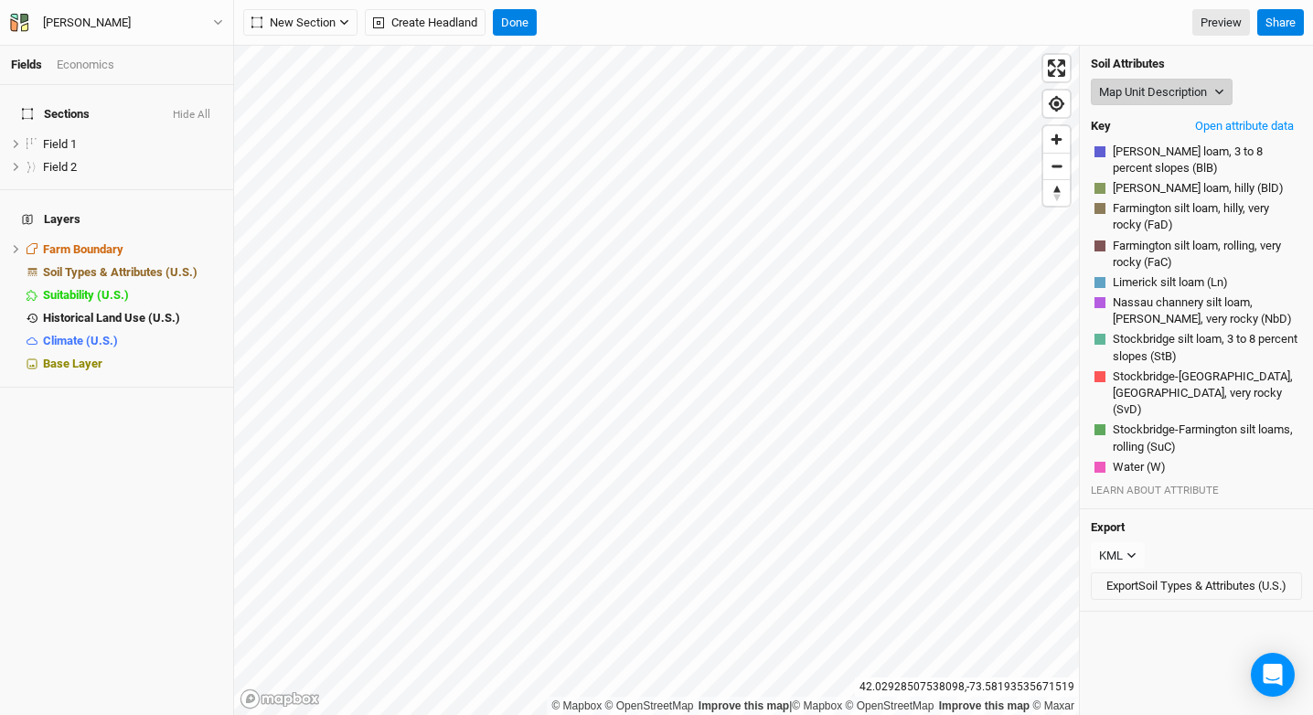
click at [1181, 98] on button "Map Unit Description" at bounding box center [1162, 92] width 142 height 27
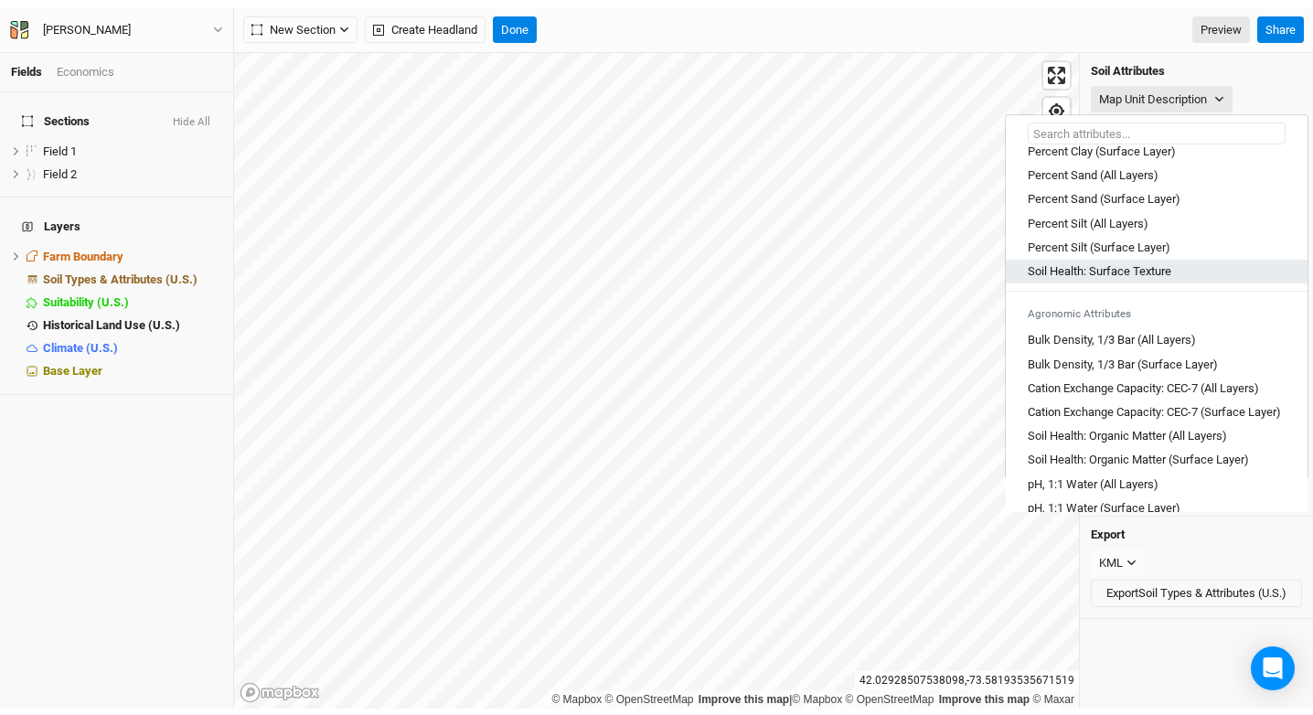
scroll to position [111, 0]
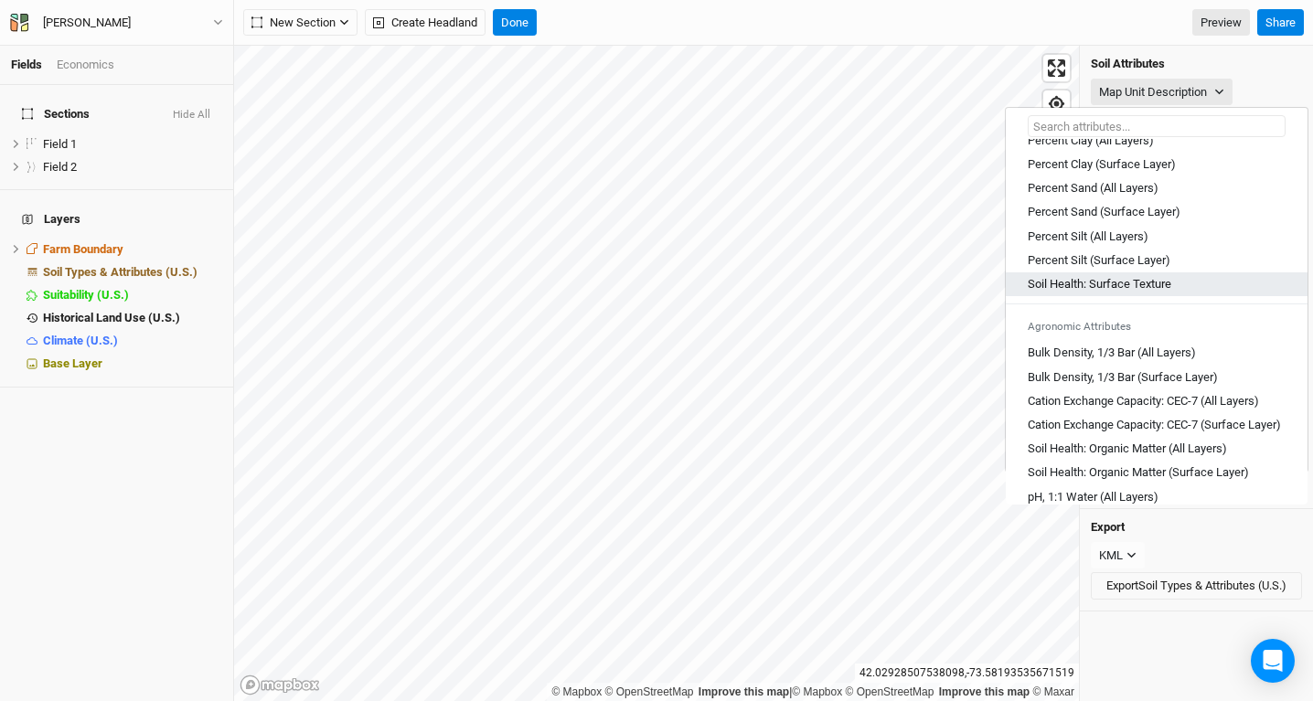
click at [1142, 284] on Texture "Soil Health: Surface Texture" at bounding box center [1100, 284] width 144 height 16
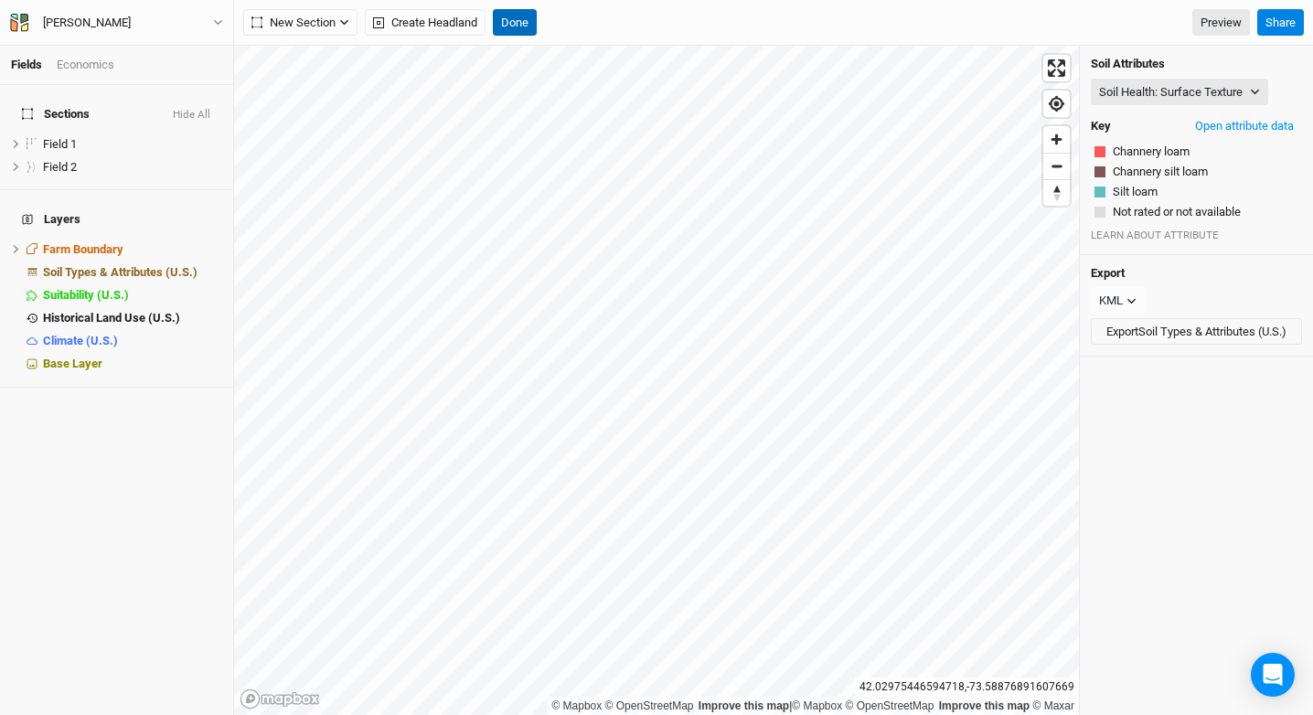
click at [503, 28] on button "Done" at bounding box center [515, 22] width 44 height 27
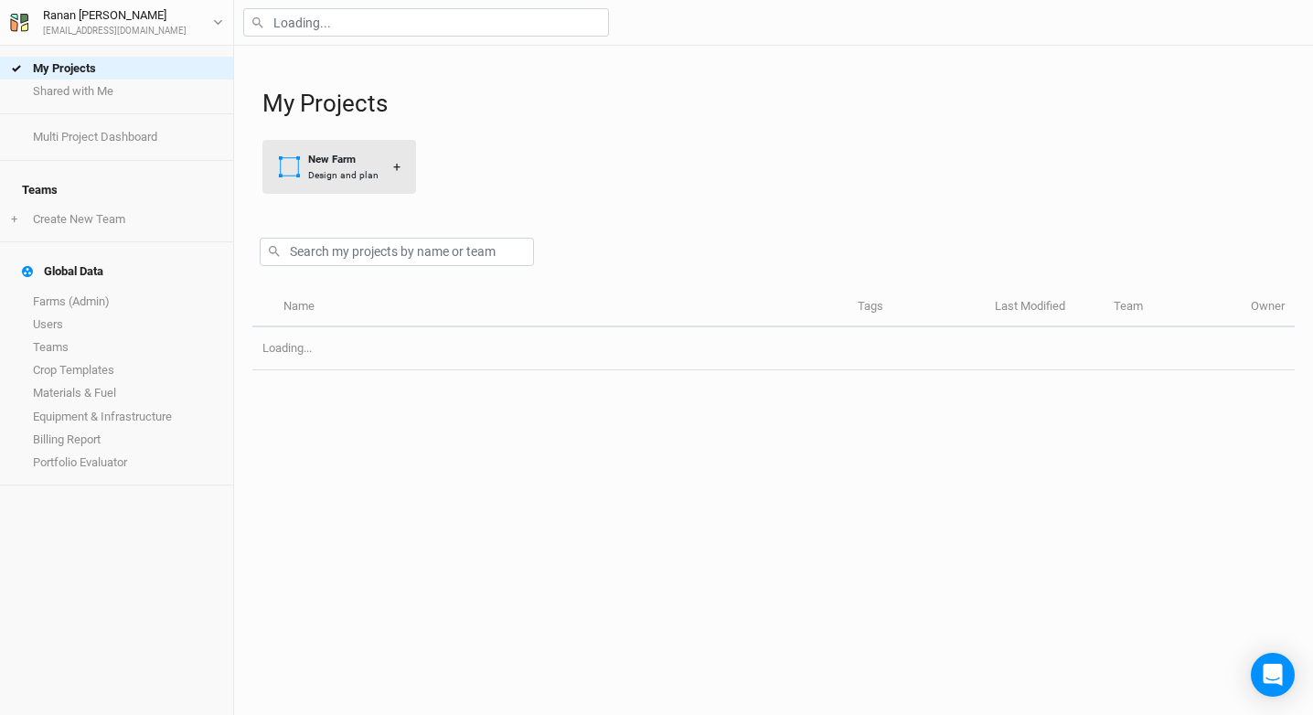
click at [359, 176] on div "Design and plan" at bounding box center [343, 175] width 70 height 14
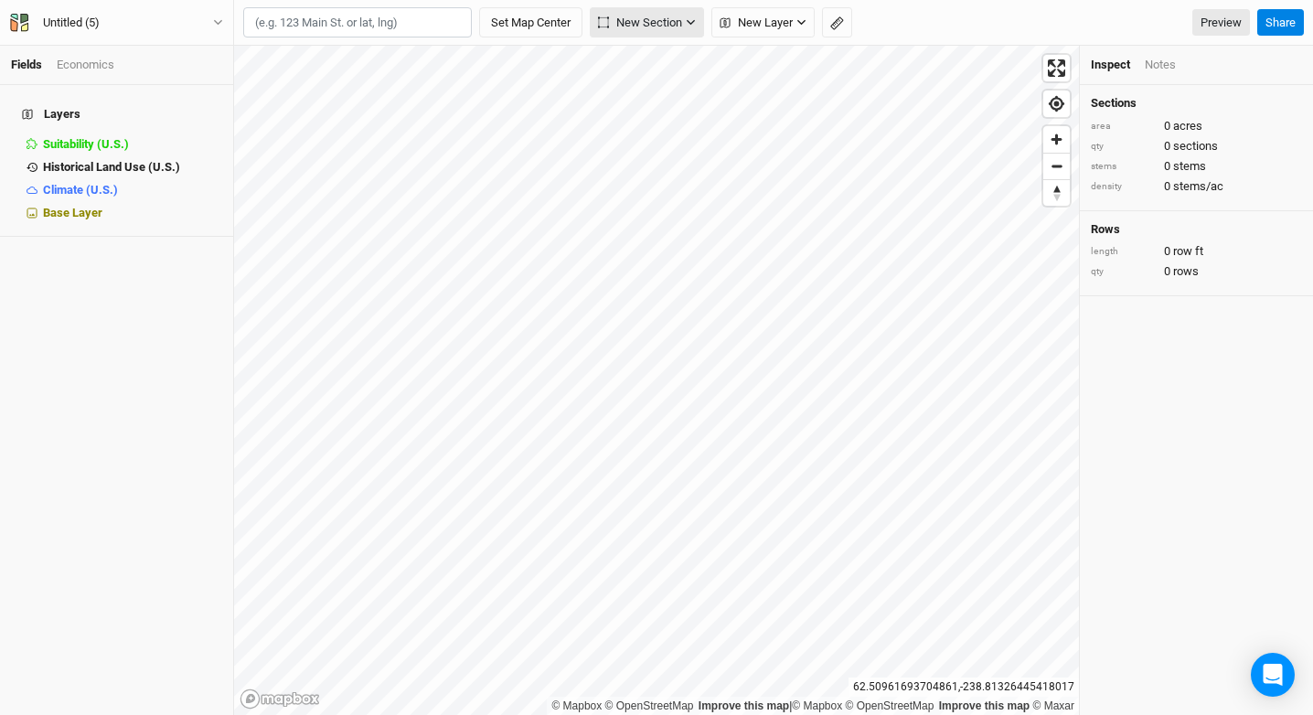
click at [646, 19] on span "New Section" at bounding box center [640, 23] width 84 height 18
click at [844, 19] on icon "button" at bounding box center [837, 23] width 14 height 14
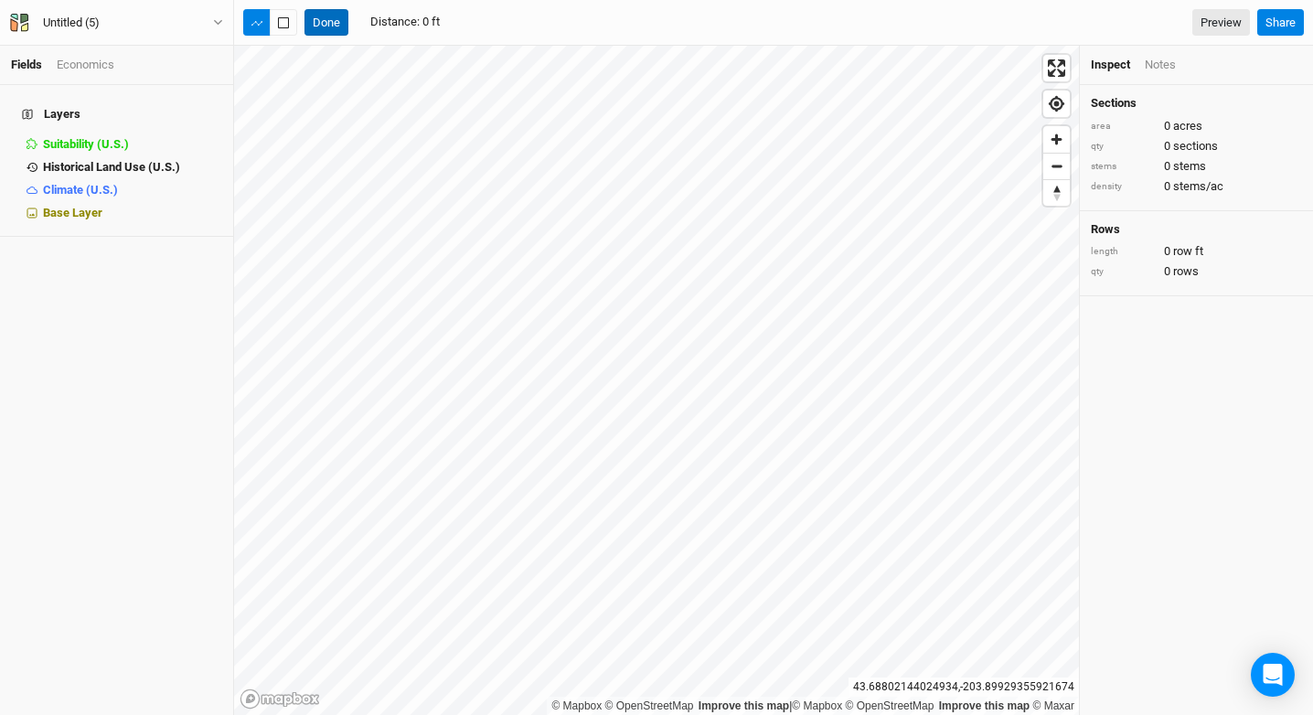
click at [307, 21] on button "Done" at bounding box center [326, 22] width 44 height 27
click at [722, 17] on icon "button" at bounding box center [725, 22] width 11 height 11
click at [764, 32] on button "New Layer" at bounding box center [762, 22] width 103 height 31
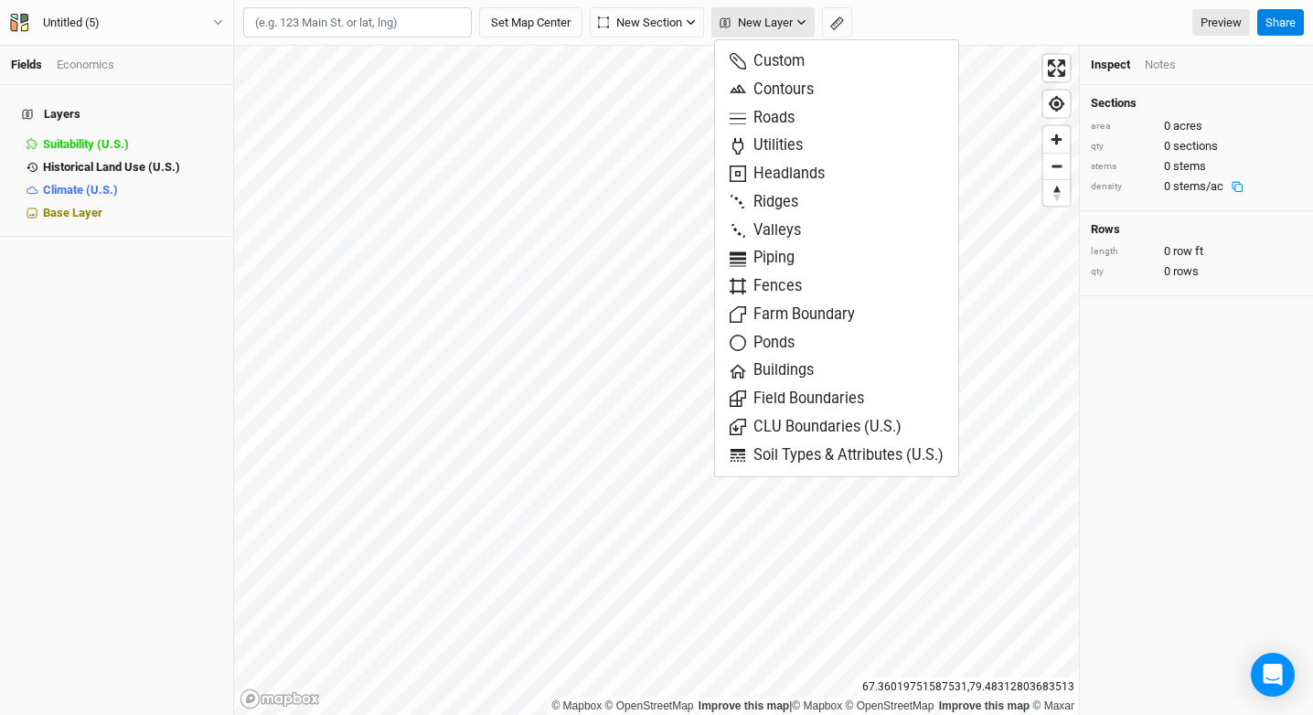
click at [764, 32] on button "New Layer" at bounding box center [762, 22] width 103 height 31
